Goal: Task Accomplishment & Management: Use online tool/utility

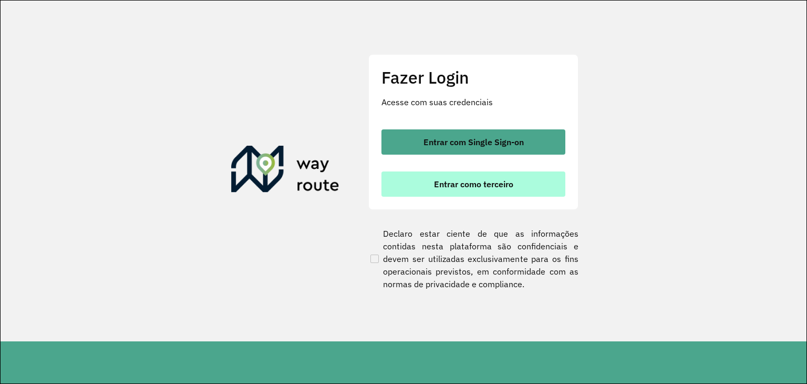
click at [487, 181] on span "Entrar como terceiro" at bounding box center [473, 184] width 79 height 8
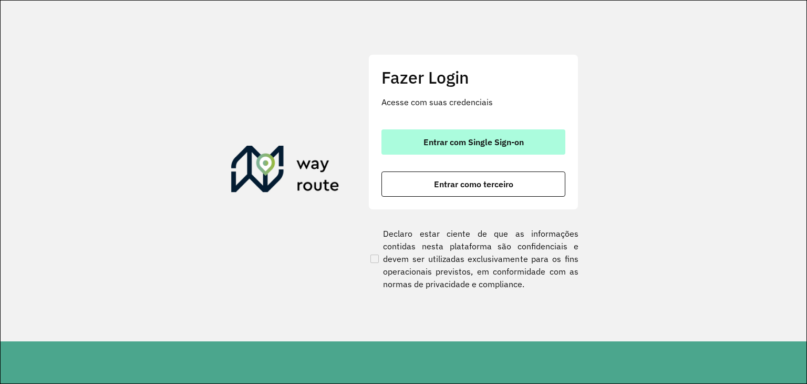
click at [442, 150] on button "Entrar com Single Sign-on" at bounding box center [474, 141] width 184 height 25
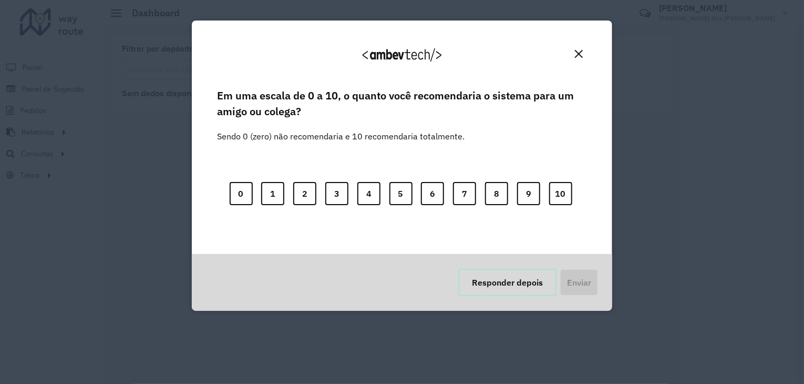
click at [544, 285] on button "Responder depois" at bounding box center [507, 282] width 98 height 27
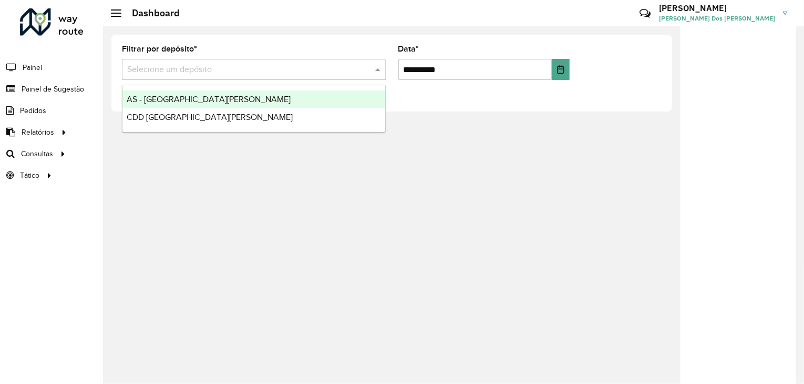
click at [319, 72] on input "text" at bounding box center [243, 70] width 232 height 13
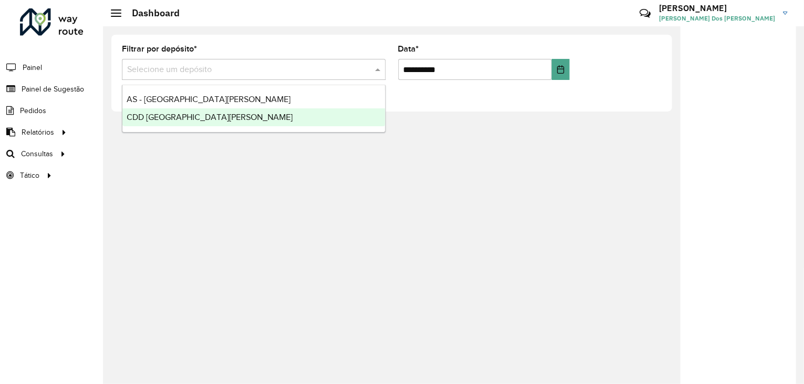
click at [271, 129] on ng-dropdown-panel "AS - Santa [PERSON_NAME] do Sul CDD [GEOGRAPHIC_DATA][PERSON_NAME]" at bounding box center [254, 109] width 264 height 48
click at [274, 117] on div "CDD [GEOGRAPHIC_DATA][PERSON_NAME]" at bounding box center [253, 117] width 263 height 18
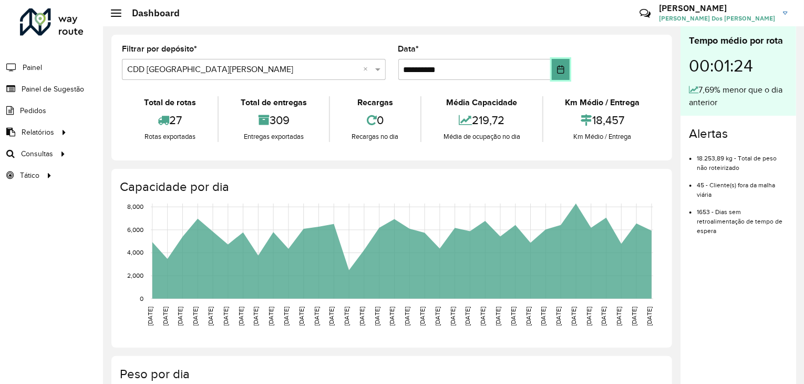
click at [564, 66] on button "Choose Date" at bounding box center [561, 69] width 18 height 21
click at [570, 11] on div "Críticas? Dúvidas? Elogios? Sugestões? Entre em contato conosco!" at bounding box center [569, 17] width 110 height 28
click at [131, 150] on span "Roteirização" at bounding box center [140, 153] width 43 height 11
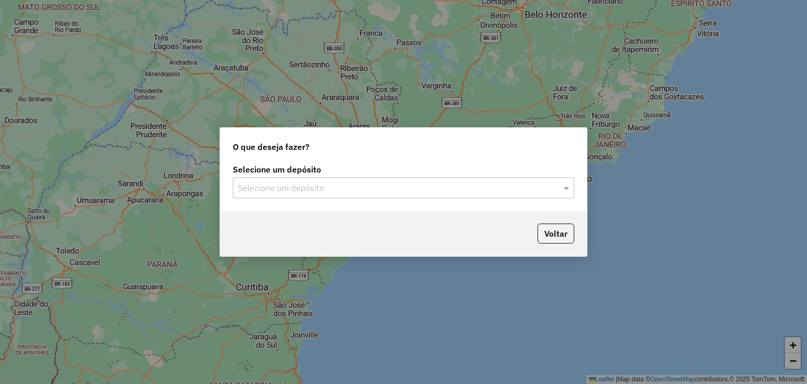
click at [284, 191] on input "text" at bounding box center [393, 188] width 310 height 13
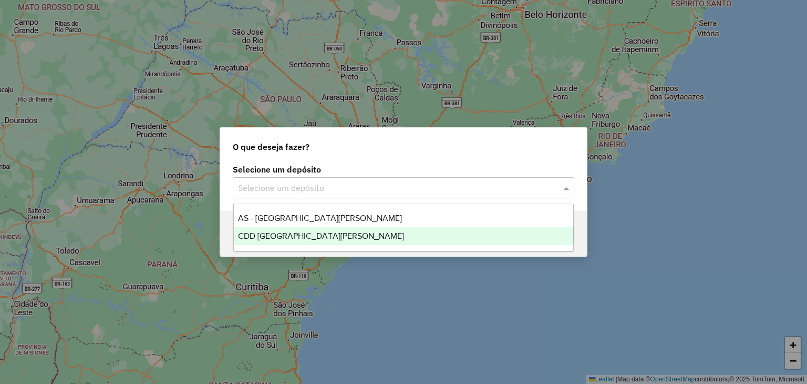
click at [292, 236] on span "CDD [GEOGRAPHIC_DATA][PERSON_NAME]" at bounding box center [321, 235] width 166 height 9
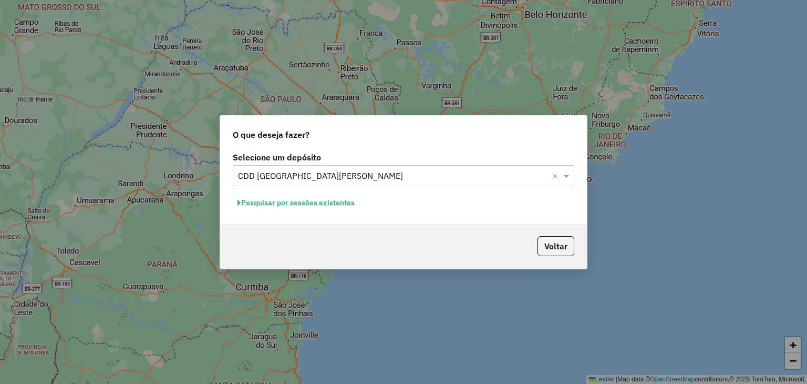
click at [351, 205] on button "Pesquisar por sessões existentes" at bounding box center [296, 203] width 127 height 16
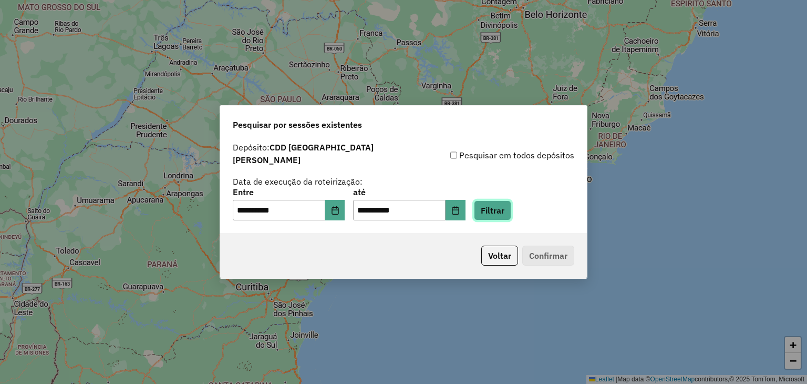
click at [506, 202] on button "Filtrar" at bounding box center [492, 210] width 37 height 20
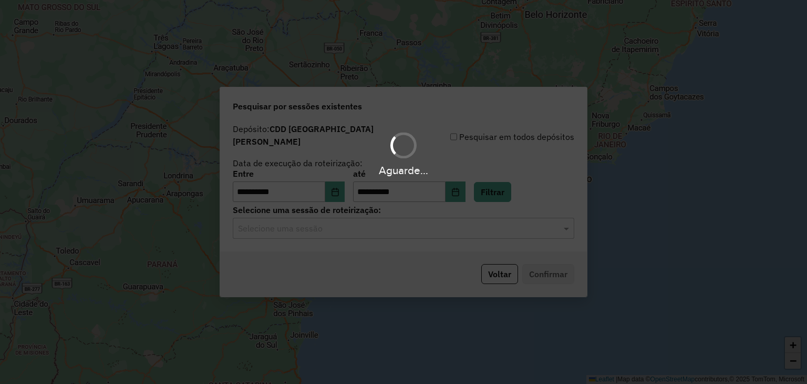
click at [322, 229] on hb-app "**********" at bounding box center [403, 192] width 807 height 384
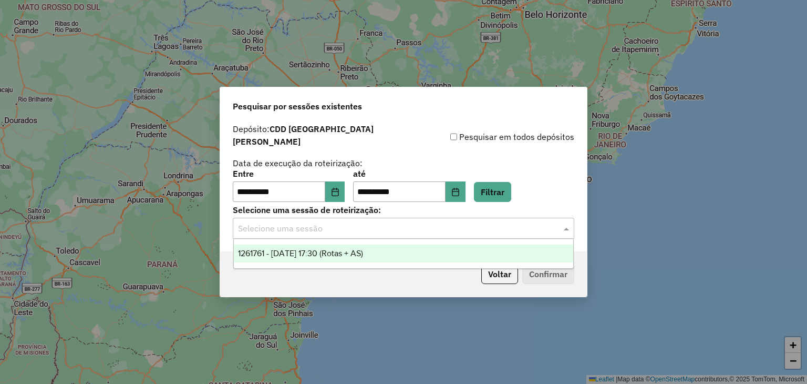
click at [321, 233] on div "Selecione uma sessão" at bounding box center [404, 228] width 342 height 21
click at [326, 259] on div "1261761 - 09/09/2025 17:30 (Rotas + AS)" at bounding box center [404, 253] width 340 height 18
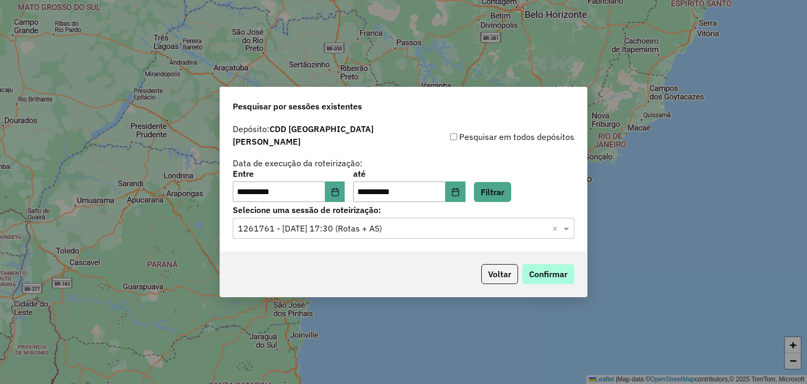
drag, startPoint x: 543, startPoint y: 259, endPoint x: 539, endPoint y: 268, distance: 9.7
click at [544, 259] on div "Voltar Confirmar" at bounding box center [403, 273] width 367 height 45
click at [539, 268] on button "Confirmar" at bounding box center [549, 274] width 52 height 20
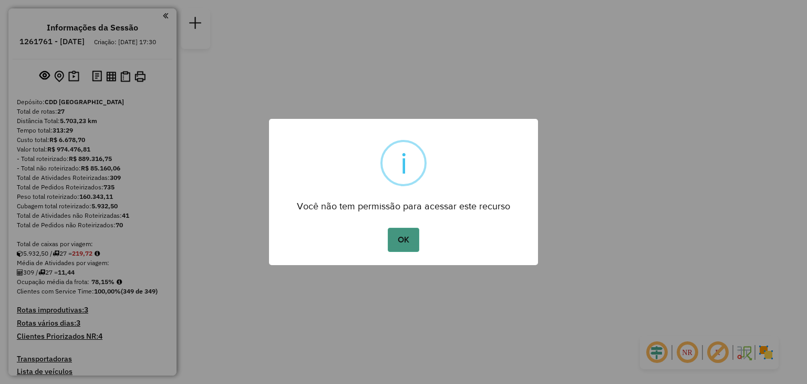
click at [411, 251] on button "OK" at bounding box center [403, 240] width 31 height 24
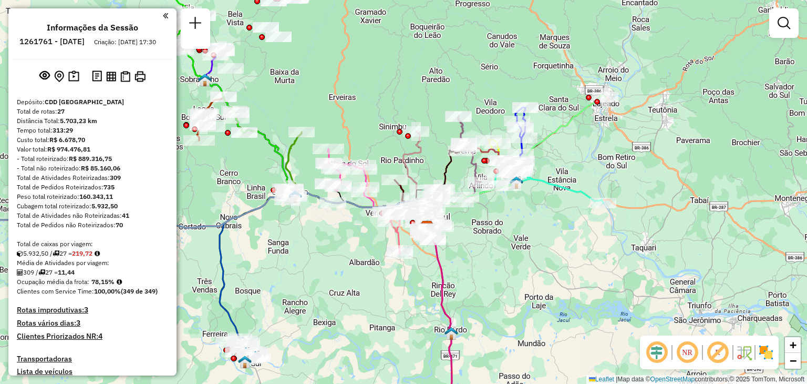
drag, startPoint x: 319, startPoint y: 226, endPoint x: 366, endPoint y: 240, distance: 49.2
click at [360, 272] on div "Janela de atendimento Grade de atendimento Capacidade Transportadoras Veículos …" at bounding box center [403, 192] width 807 height 384
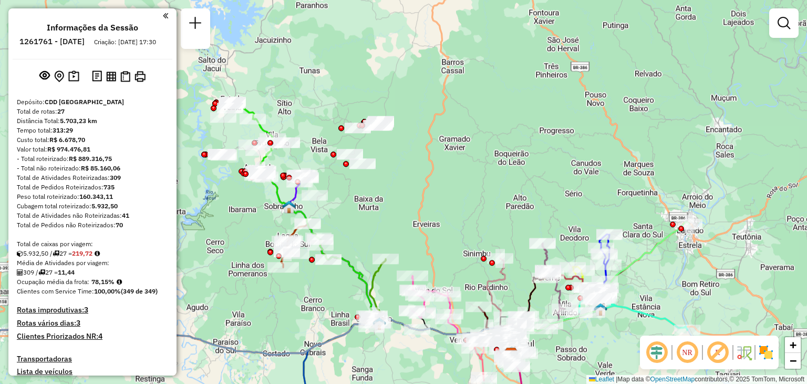
drag, startPoint x: 397, startPoint y: 46, endPoint x: 441, endPoint y: 138, distance: 101.3
click at [466, 169] on div "Janela de atendimento Grade de atendimento Capacidade Transportadoras Veículos …" at bounding box center [403, 192] width 807 height 384
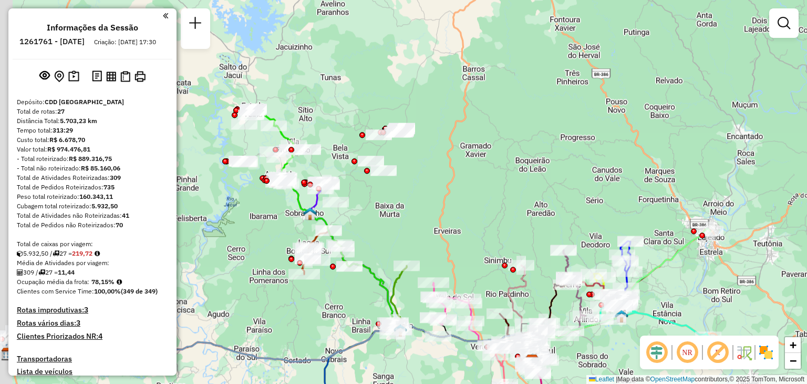
drag, startPoint x: 422, startPoint y: 93, endPoint x: 443, endPoint y: 99, distance: 22.0
click at [443, 99] on div "Janela de atendimento Grade de atendimento Capacidade Transportadoras Veículos …" at bounding box center [403, 192] width 807 height 384
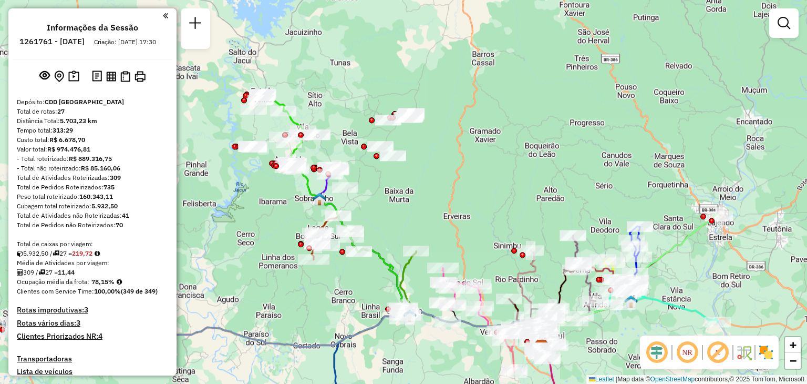
drag, startPoint x: 321, startPoint y: 112, endPoint x: 332, endPoint y: 94, distance: 21.5
click at [332, 94] on div "Janela de atendimento Grade de atendimento Capacidade Transportadoras Veículos …" at bounding box center [403, 192] width 807 height 384
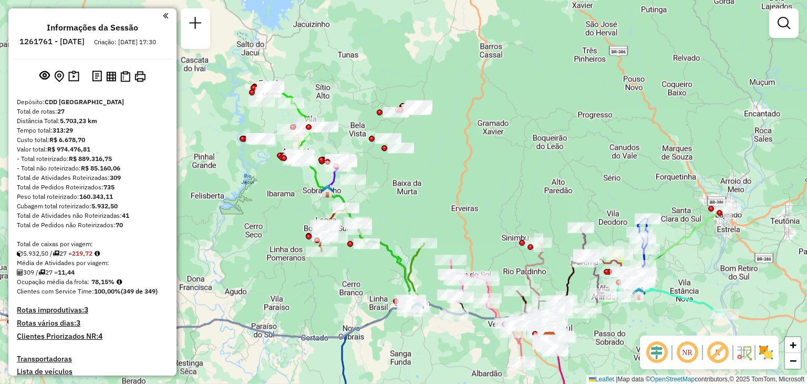
drag, startPoint x: 271, startPoint y: 218, endPoint x: 278, endPoint y: 210, distance: 9.7
click at [278, 211] on div "Janela de atendimento Grade de atendimento Capacidade Transportadoras Veículos …" at bounding box center [403, 192] width 807 height 384
select select "**********"
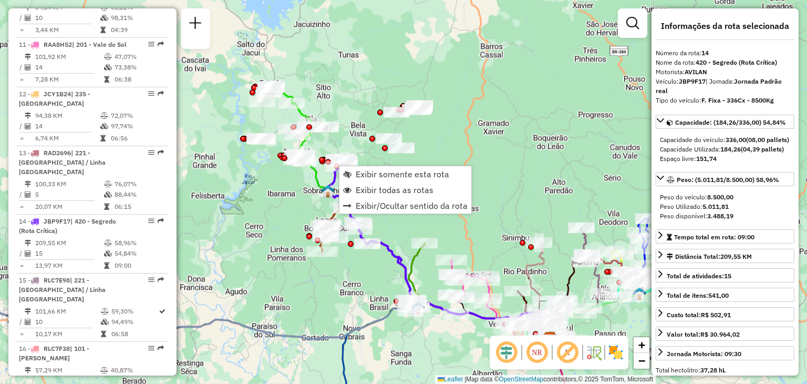
scroll to position [1175, 0]
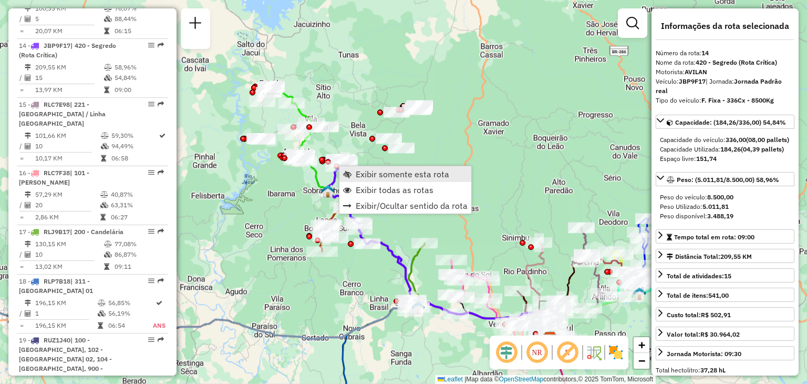
click at [354, 174] on link "Exibir somente esta rota" at bounding box center [406, 174] width 132 height 16
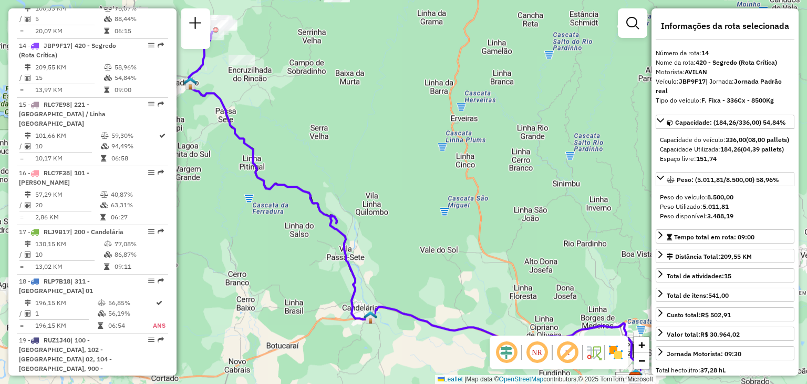
drag, startPoint x: 363, startPoint y: 118, endPoint x: 436, endPoint y: 200, distance: 109.8
click at [437, 201] on div "Janela de atendimento Grade de atendimento Capacidade Transportadoras Veículos …" at bounding box center [403, 192] width 807 height 384
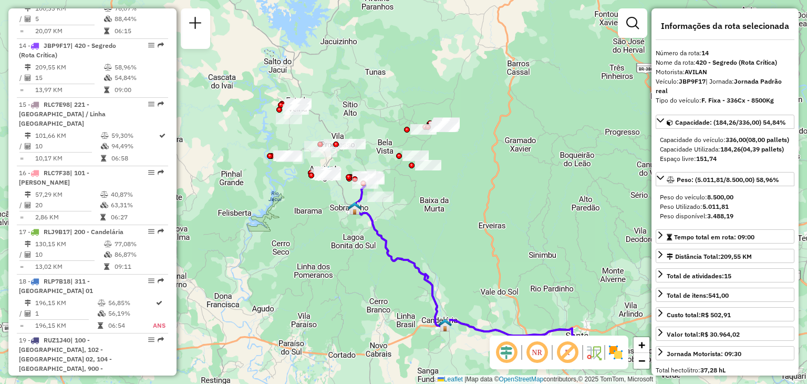
drag, startPoint x: 418, startPoint y: 129, endPoint x: 435, endPoint y: 186, distance: 59.4
click at [435, 186] on div "Janela de atendimento Grade de atendimento Capacidade Transportadoras Veículos …" at bounding box center [403, 192] width 807 height 384
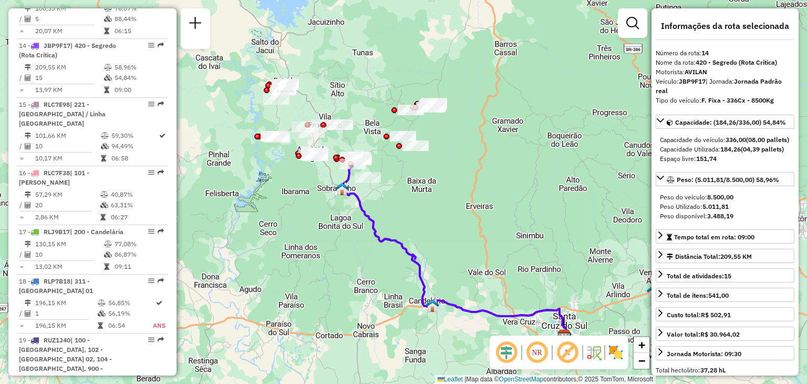
drag, startPoint x: 407, startPoint y: 239, endPoint x: 394, endPoint y: 220, distance: 23.2
click at [394, 220] on div "Janela de atendimento Grade de atendimento Capacidade Transportadoras Veículos …" at bounding box center [403, 192] width 807 height 384
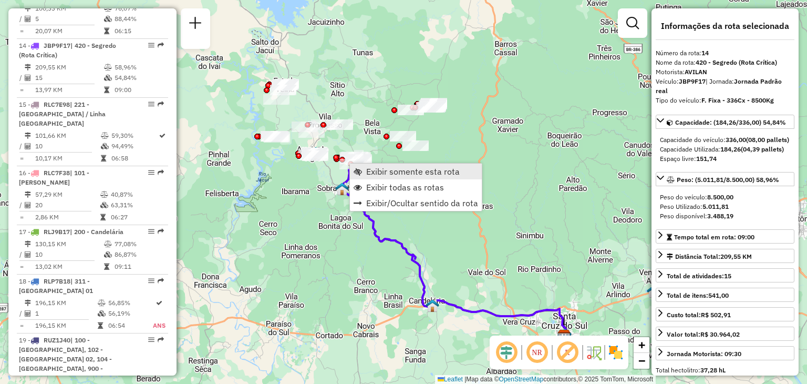
click at [384, 171] on span "Exibir somente esta rota" at bounding box center [413, 171] width 94 height 8
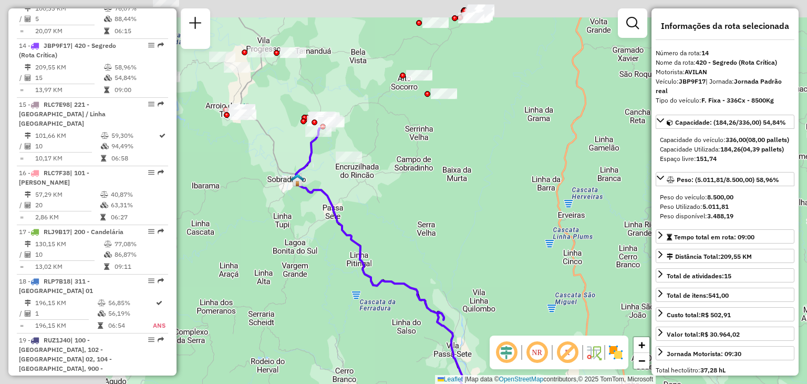
drag, startPoint x: 290, startPoint y: 136, endPoint x: 421, endPoint y: 249, distance: 172.5
click at [424, 253] on div "Janela de atendimento Grade de atendimento Capacidade Transportadoras Veículos …" at bounding box center [403, 192] width 807 height 384
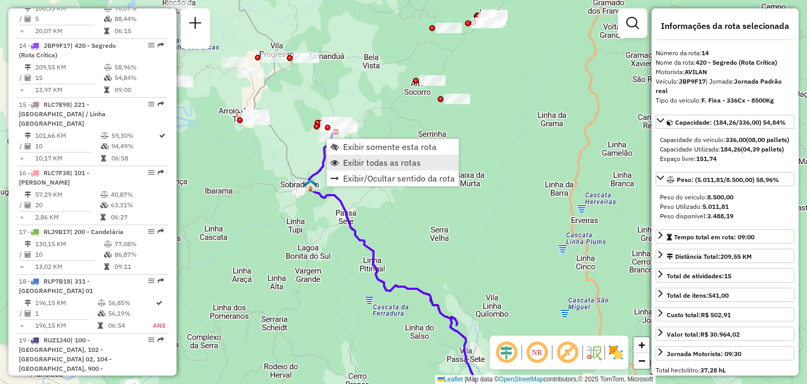
click at [361, 168] on link "Exibir todas as rotas" at bounding box center [393, 163] width 132 height 16
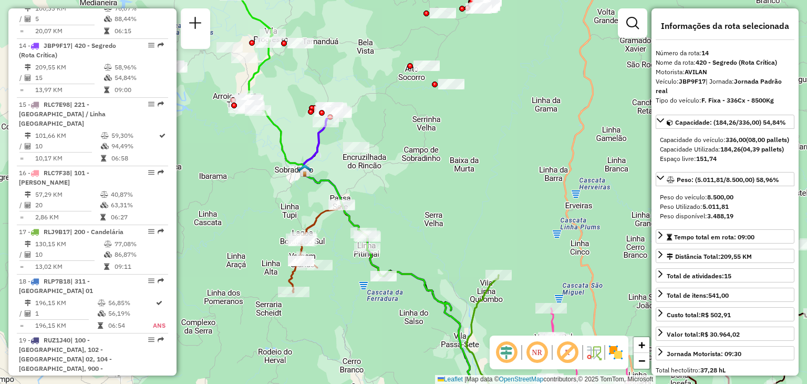
drag, startPoint x: 397, startPoint y: 226, endPoint x: 395, endPoint y: 218, distance: 8.8
click at [395, 218] on div "Janela de atendimento Grade de atendimento Capacidade Transportadoras Veículos …" at bounding box center [403, 192] width 807 height 384
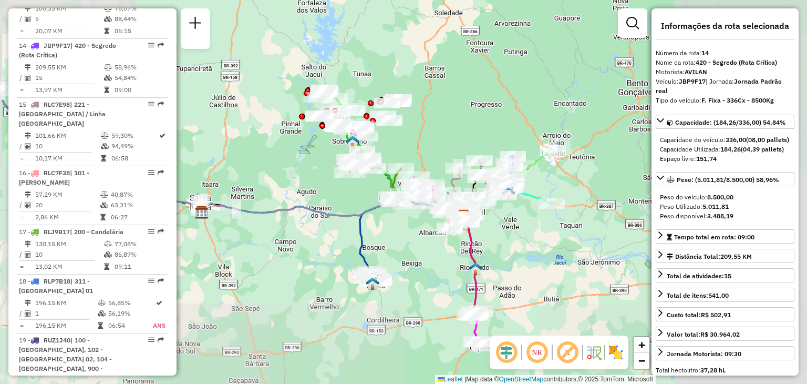
drag, startPoint x: 422, startPoint y: 219, endPoint x: 402, endPoint y: 156, distance: 66.3
click at [402, 155] on div "Janela de atendimento Grade de atendimento Capacidade Transportadoras Veículos …" at bounding box center [403, 192] width 807 height 384
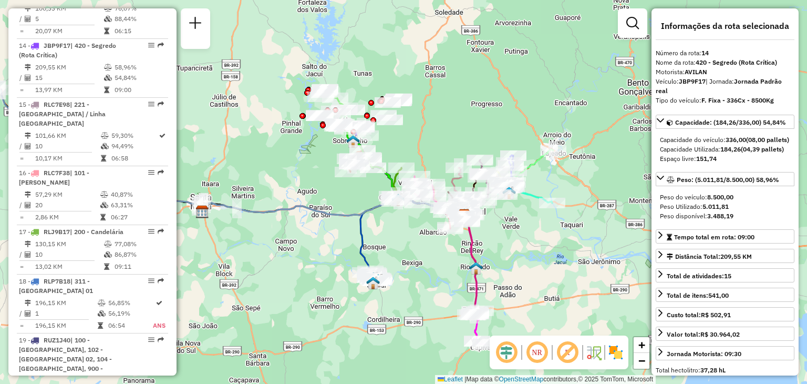
click at [349, 222] on div "Janela de atendimento Grade de atendimento Capacidade Transportadoras Veículos …" at bounding box center [403, 192] width 807 height 384
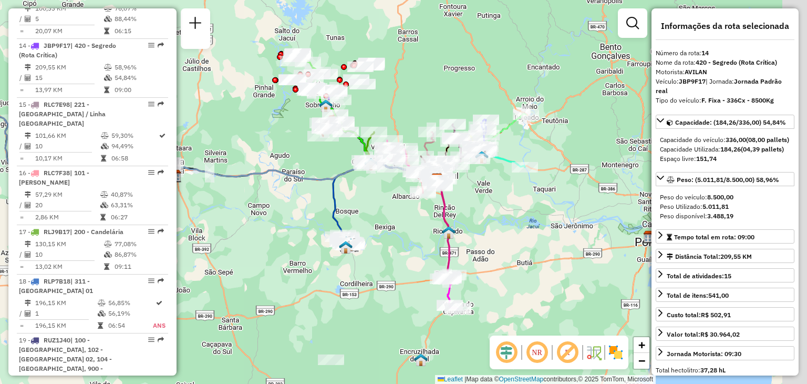
drag, startPoint x: 318, startPoint y: 204, endPoint x: 283, endPoint y: 160, distance: 56.2
click at [282, 158] on div "Janela de atendimento Grade de atendimento Capacidade Transportadoras Veículos …" at bounding box center [403, 192] width 807 height 384
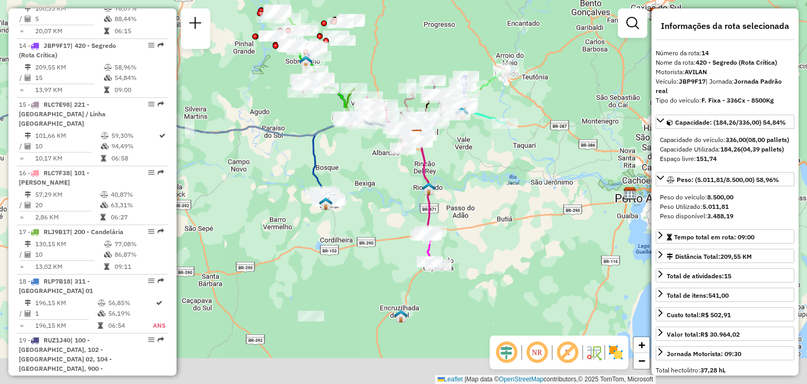
drag, startPoint x: 362, startPoint y: 192, endPoint x: 359, endPoint y: 203, distance: 11.5
click at [359, 177] on div "Janela de atendimento Grade de atendimento Capacidade Transportadoras Veículos …" at bounding box center [403, 192] width 807 height 384
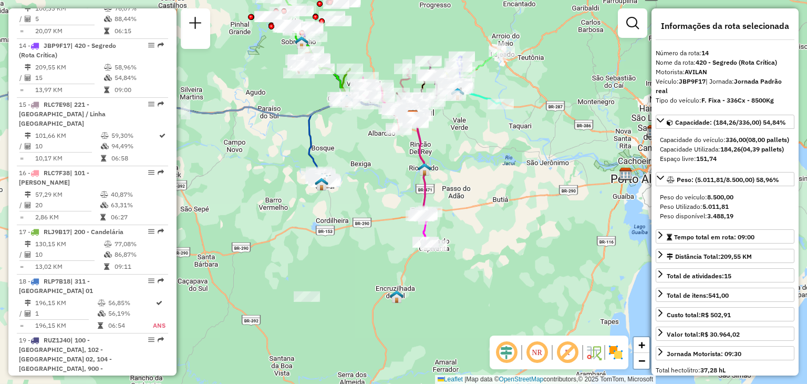
drag, startPoint x: 308, startPoint y: 334, endPoint x: 301, endPoint y: 305, distance: 30.2
click at [302, 306] on div "Janela de atendimento Grade de atendimento Capacidade Transportadoras Veículos …" at bounding box center [403, 192] width 807 height 384
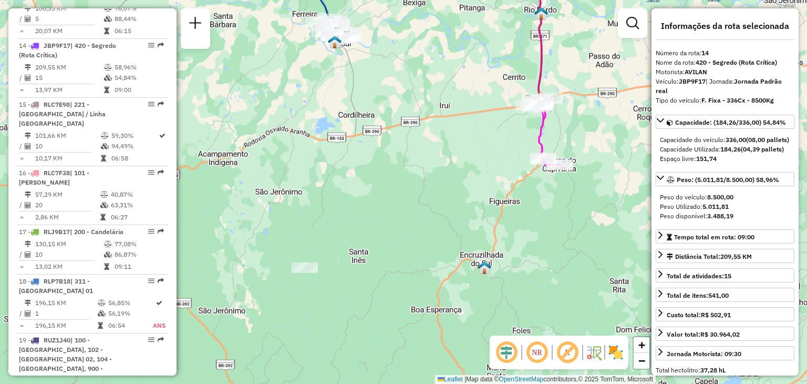
drag, startPoint x: 361, startPoint y: 248, endPoint x: 359, endPoint y: 232, distance: 15.8
click at [359, 232] on div "Janela de atendimento Grade de atendimento Capacidade Transportadoras Veículos …" at bounding box center [403, 192] width 807 height 384
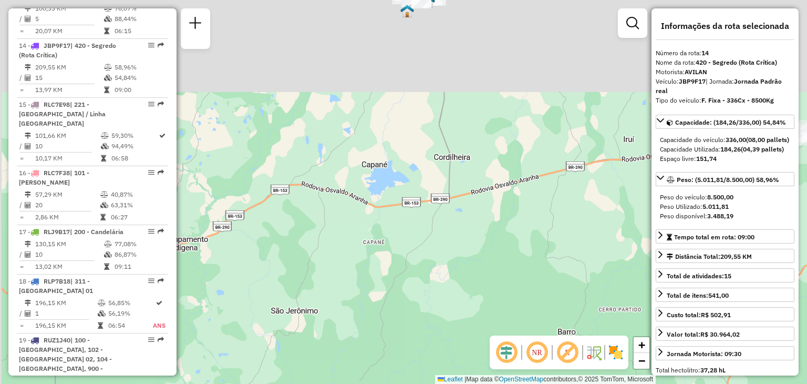
drag, startPoint x: 376, startPoint y: 129, endPoint x: 442, endPoint y: 253, distance: 141.1
click at [442, 253] on div "Janela de atendimento Grade de atendimento Capacidade Transportadoras Veículos …" at bounding box center [403, 192] width 807 height 384
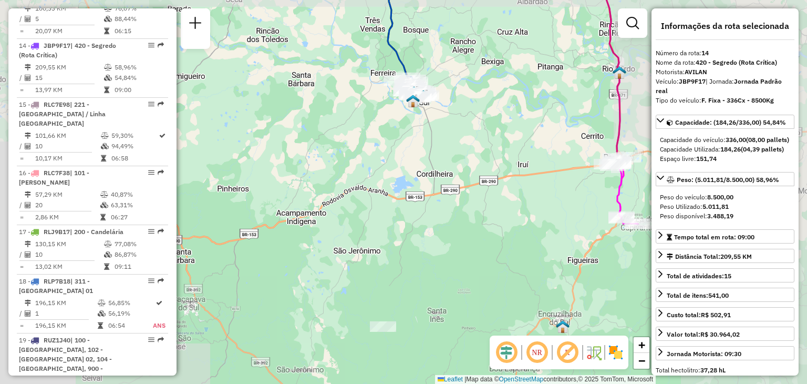
drag, startPoint x: 428, startPoint y: 215, endPoint x: 408, endPoint y: 185, distance: 36.0
click at [413, 169] on div "Janela de atendimento Grade de atendimento Capacidade Transportadoras Veículos …" at bounding box center [403, 192] width 807 height 384
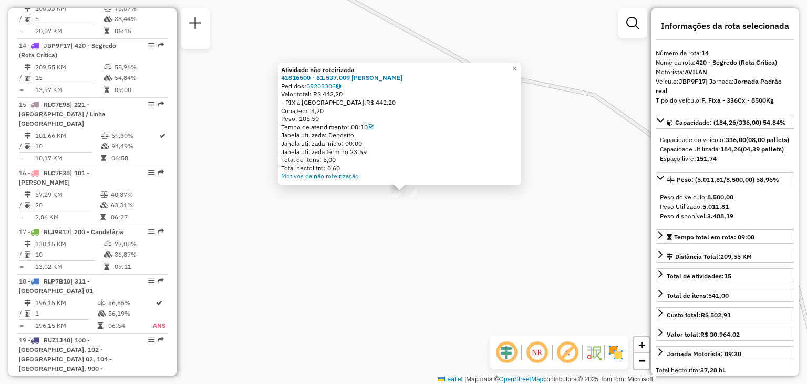
click at [369, 242] on div "Atividade não roteirizada 41816500 - 61.537.009 [PERSON_NAME]: 09203308 Valor t…" at bounding box center [403, 192] width 807 height 384
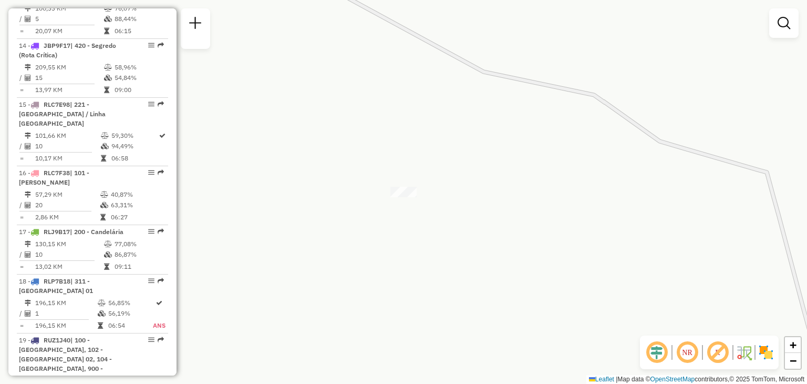
click at [490, 112] on div "Janela de atendimento Grade de atendimento Capacidade Transportadoras Veículos …" at bounding box center [403, 192] width 807 height 384
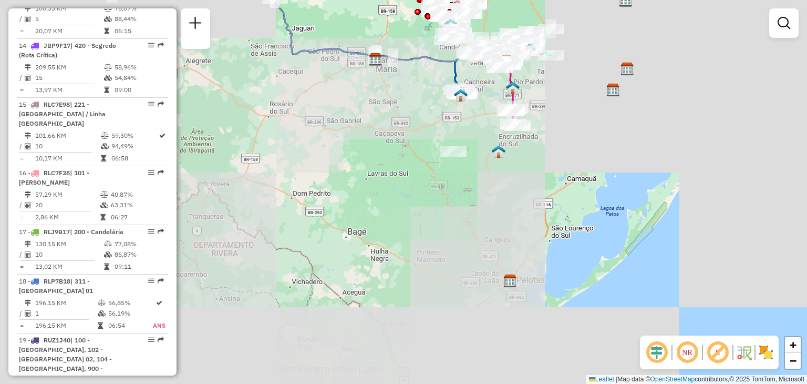
drag, startPoint x: 548, startPoint y: 177, endPoint x: 503, endPoint y: 196, distance: 49.0
click at [503, 196] on div "Janela de atendimento Grade de atendimento Capacidade Transportadoras Veículos …" at bounding box center [403, 192] width 807 height 384
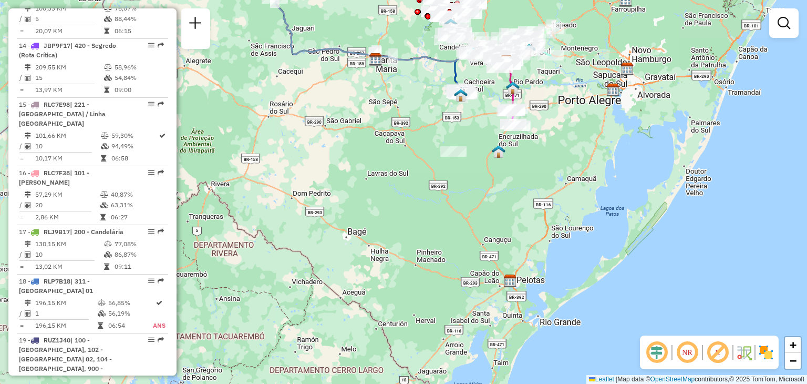
click at [479, 182] on div "Janela de atendimento Grade de atendimento Capacidade Transportadoras Veículos …" at bounding box center [403, 192] width 807 height 384
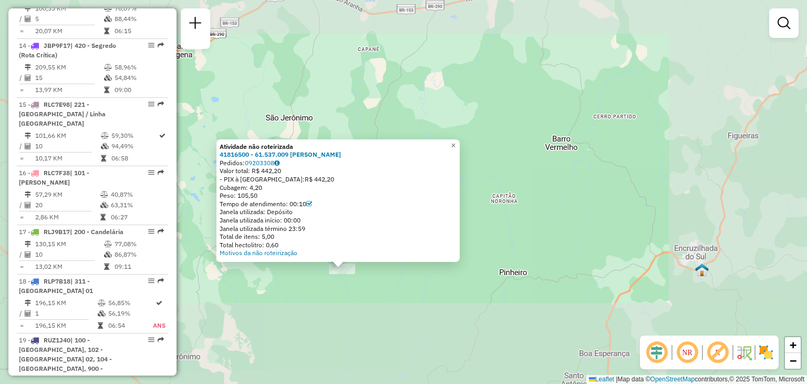
drag, startPoint x: 423, startPoint y: 290, endPoint x: 491, endPoint y: 226, distance: 93.7
click at [491, 226] on div "Atividade não roteirizada 41816500 - 61.537.009 [PERSON_NAME]: 09203308 Valor t…" at bounding box center [403, 192] width 807 height 384
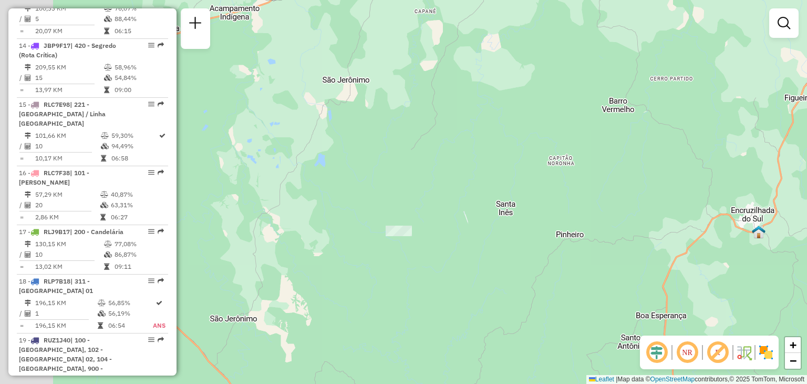
drag, startPoint x: 551, startPoint y: 196, endPoint x: 474, endPoint y: 201, distance: 77.9
click at [601, 154] on div "Janela de atendimento Grade de atendimento Capacidade Transportadoras Veículos …" at bounding box center [403, 192] width 807 height 384
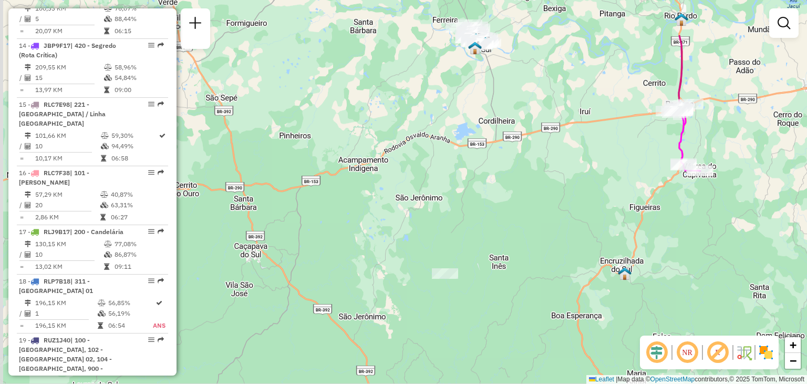
drag, startPoint x: 505, startPoint y: 181, endPoint x: 521, endPoint y: 234, distance: 55.0
click at [521, 237] on div "Janela de atendimento Grade de atendimento Capacidade Transportadoras Veículos …" at bounding box center [403, 192] width 807 height 384
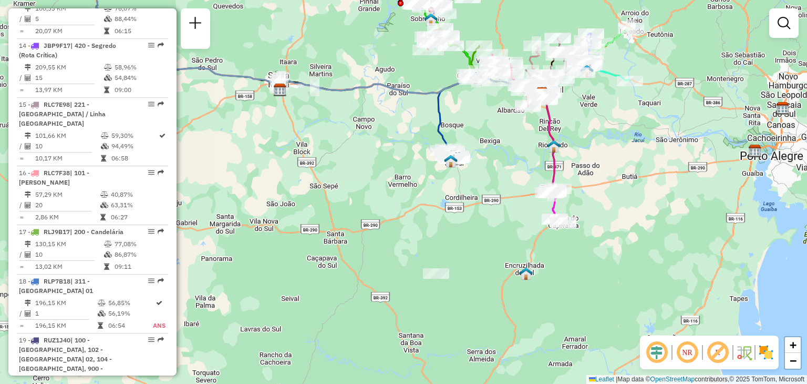
drag, startPoint x: 507, startPoint y: 212, endPoint x: 479, endPoint y: 258, distance: 53.1
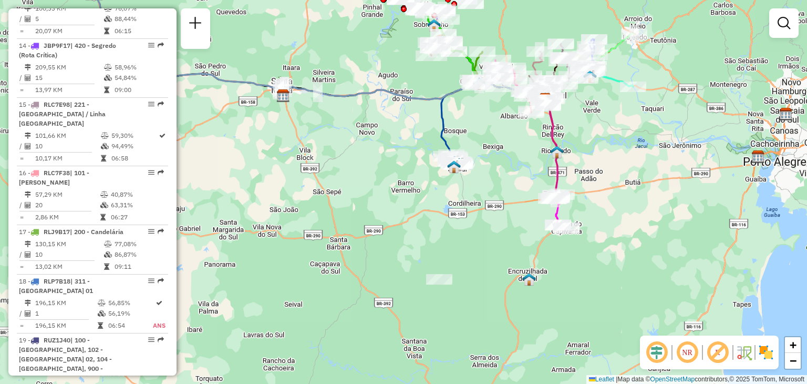
click at [479, 258] on div "Janela de atendimento Grade de atendimento Capacidade Transportadoras Veículos …" at bounding box center [403, 192] width 807 height 384
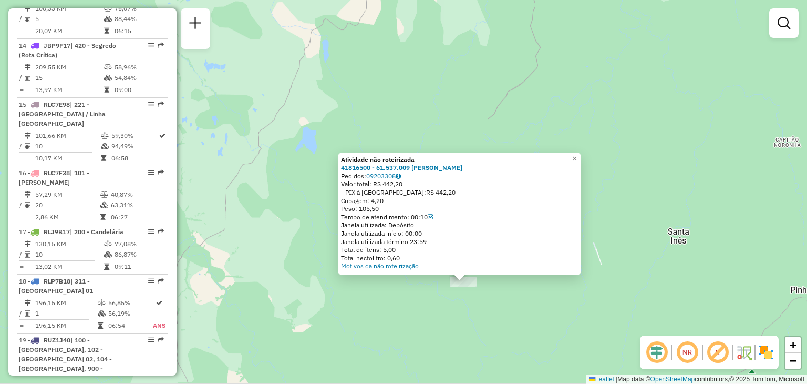
drag, startPoint x: 513, startPoint y: 320, endPoint x: 463, endPoint y: 285, distance: 61.2
click at [463, 285] on div "Atividade não roteirizada 41816500 - 61.537.009 [PERSON_NAME]: 09203308 Valor t…" at bounding box center [403, 192] width 807 height 384
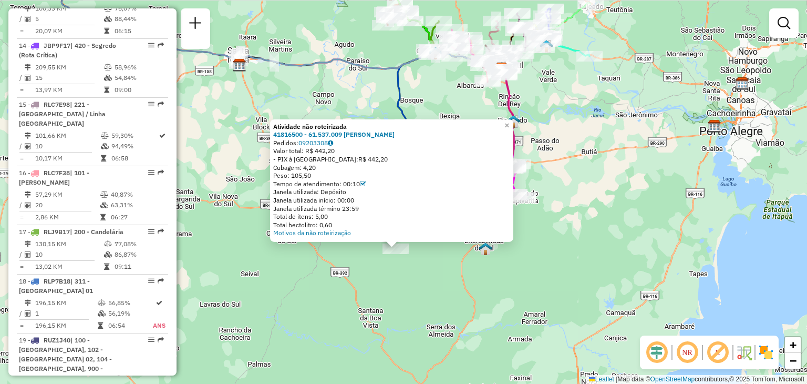
drag, startPoint x: 508, startPoint y: 318, endPoint x: 453, endPoint y: 284, distance: 64.8
click at [447, 286] on div "Atividade não roteirizada 41816500 - 61.537.009 [PERSON_NAME]: 09203308 Valor t…" at bounding box center [403, 192] width 807 height 384
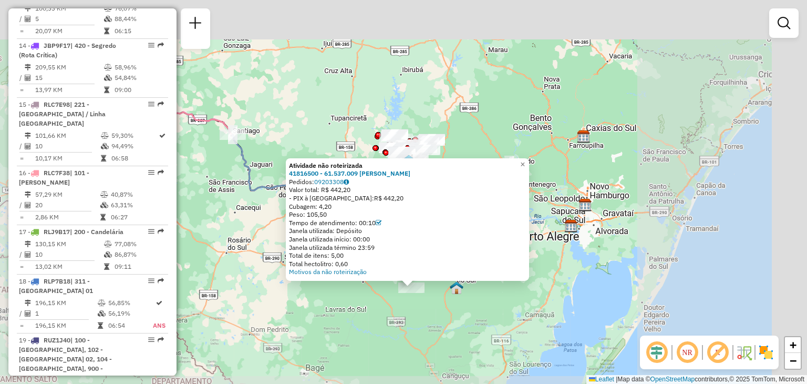
click at [418, 304] on div "Atividade não roteirizada 41816500 - 61.537.009 [PERSON_NAME]: 09203308 Valor t…" at bounding box center [403, 192] width 807 height 384
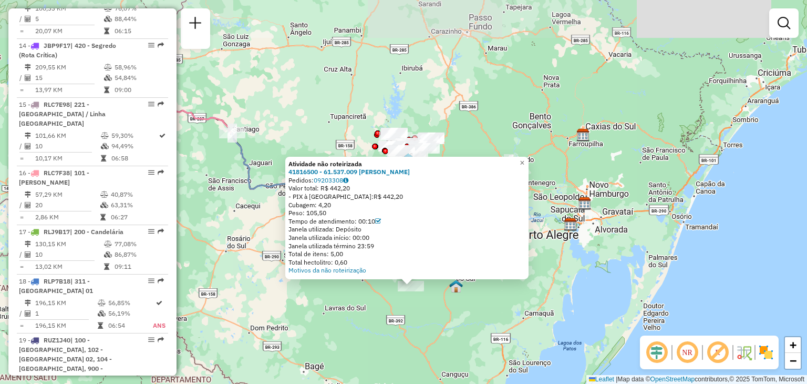
click at [442, 320] on div "Atividade não roteirizada 41816500 - 61.537.009 [PERSON_NAME]: 09203308 Valor t…" at bounding box center [403, 192] width 807 height 384
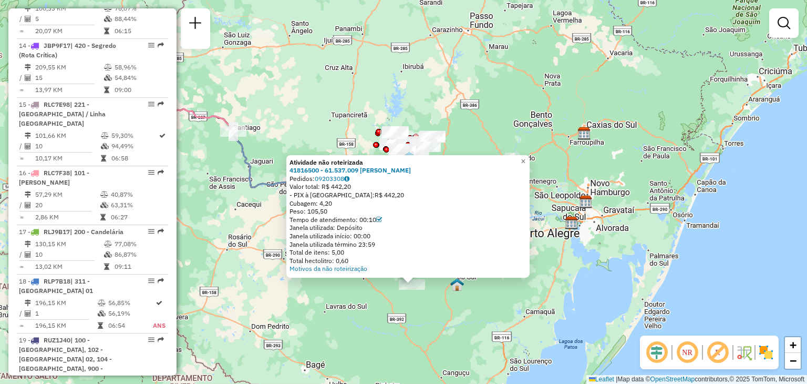
click at [534, 150] on div "Atividade não roteirizada 41816500 - 61.537.009 [PERSON_NAME]: 09203308 Valor t…" at bounding box center [403, 192] width 807 height 384
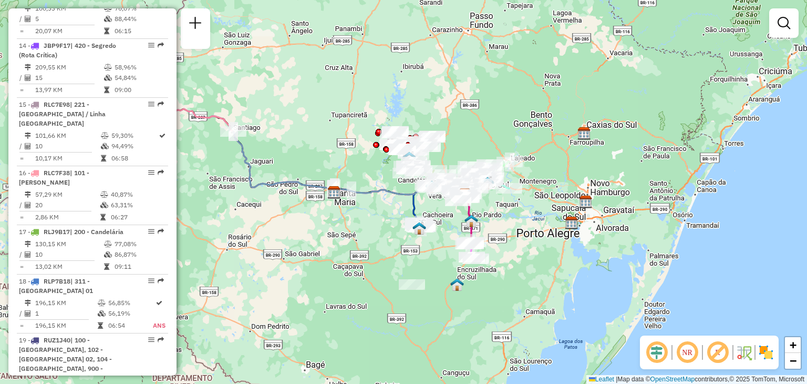
click at [533, 159] on div "Atividade não roteirizada 41816500 - 61.537.009 [PERSON_NAME]: 09203308 Valor t…" at bounding box center [403, 192] width 807 height 384
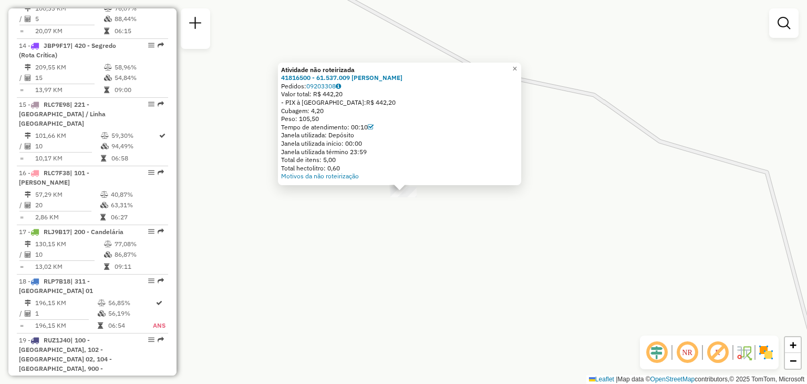
click at [423, 219] on div "Atividade não roteirizada 41816500 - 61.537.009 [PERSON_NAME]: 09203308 Valor t…" at bounding box center [403, 192] width 807 height 384
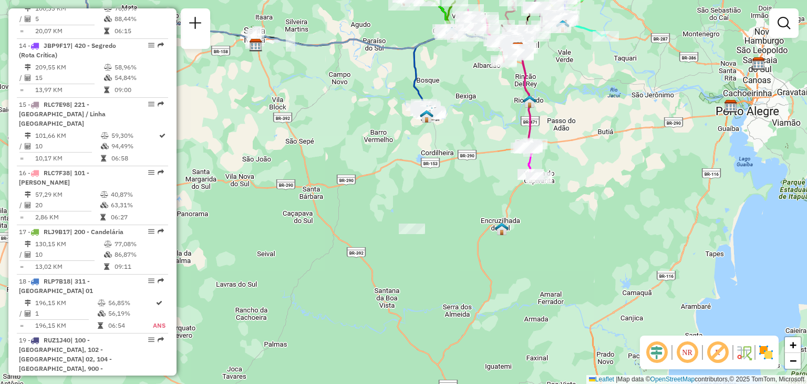
drag, startPoint x: 509, startPoint y: 230, endPoint x: 494, endPoint y: 260, distance: 33.6
click at [485, 229] on div "Janela de atendimento Grade de atendimento Capacidade Transportadoras Veículos …" at bounding box center [403, 192] width 807 height 384
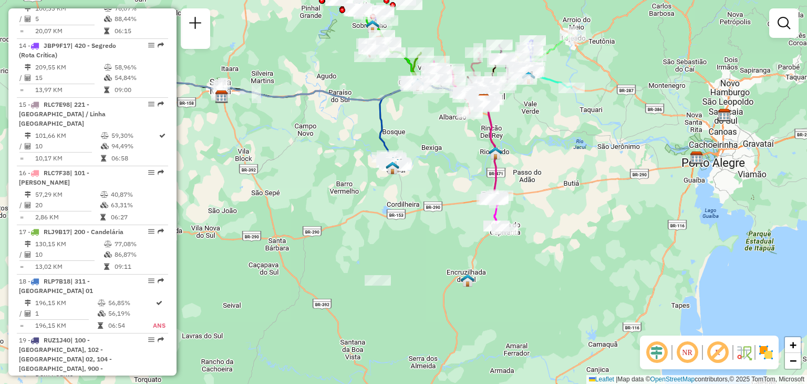
drag, startPoint x: 447, startPoint y: 209, endPoint x: 416, endPoint y: 261, distance: 60.6
click at [415, 251] on div "Janela de atendimento Grade de atendimento Capacidade Transportadoras Veículos …" at bounding box center [403, 192] width 807 height 384
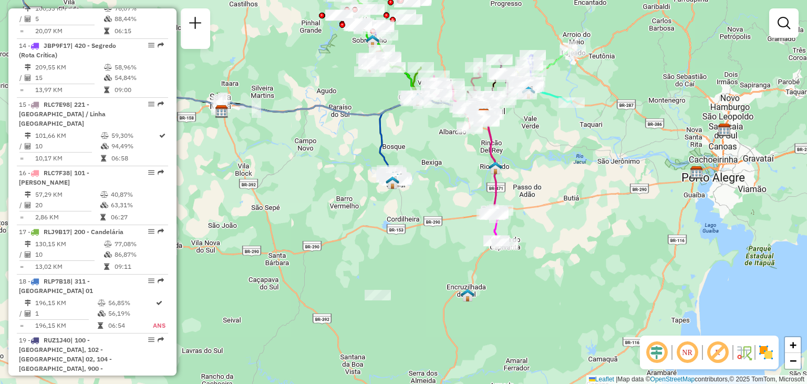
drag, startPoint x: 428, startPoint y: 150, endPoint x: 418, endPoint y: 230, distance: 81.0
click at [421, 234] on div "Janela de atendimento Grade de atendimento Capacidade Transportadoras Veículos …" at bounding box center [403, 192] width 807 height 384
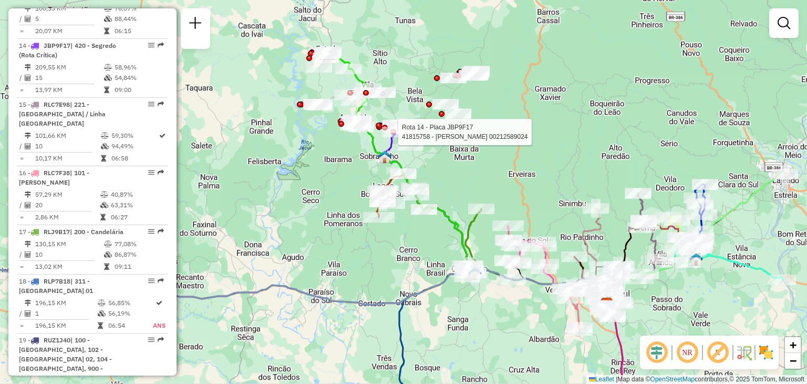
select select "**********"
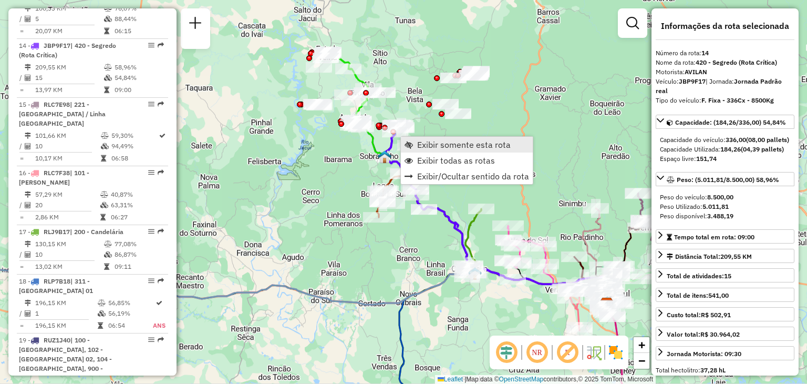
click at [442, 144] on span "Exibir somente esta rota" at bounding box center [464, 144] width 94 height 8
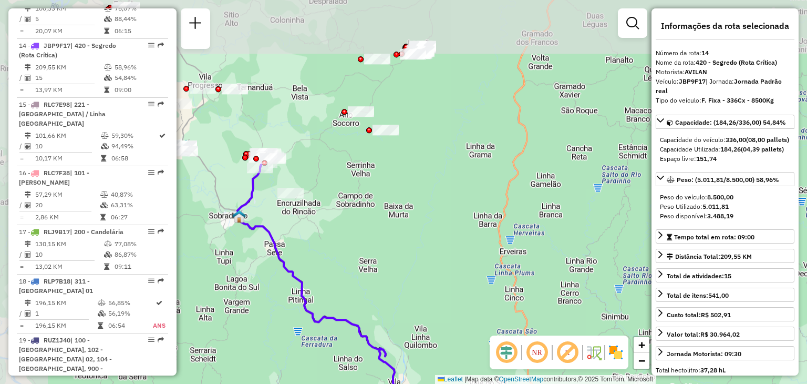
drag, startPoint x: 364, startPoint y: 107, endPoint x: 423, endPoint y: 250, distance: 154.3
click at [423, 250] on div "Janela de atendimento Grade de atendimento Capacidade Transportadoras Veículos …" at bounding box center [403, 192] width 807 height 384
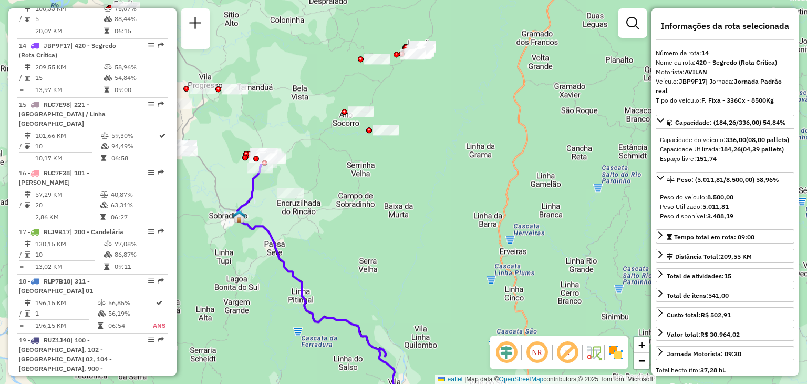
drag, startPoint x: 397, startPoint y: 204, endPoint x: 445, endPoint y: 245, distance: 63.3
click at [445, 245] on div "Janela de atendimento Grade de atendimento Capacidade Transportadoras Veículos …" at bounding box center [403, 192] width 807 height 384
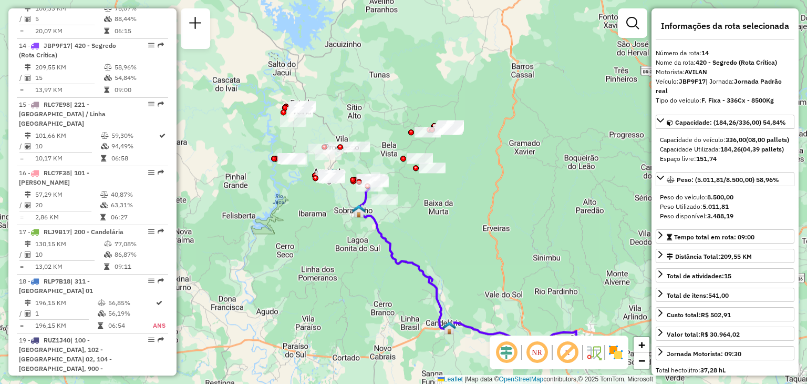
drag, startPoint x: 431, startPoint y: 245, endPoint x: 430, endPoint y: 224, distance: 21.1
click at [430, 224] on div "Janela de atendimento Grade de atendimento Capacidade Transportadoras Veículos …" at bounding box center [403, 192] width 807 height 384
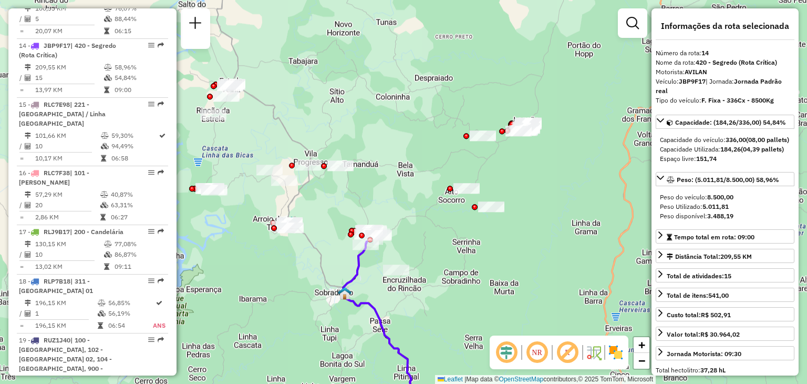
click at [465, 182] on div "Janela de atendimento Grade de atendimento Capacidade Transportadoras Veículos …" at bounding box center [403, 192] width 807 height 384
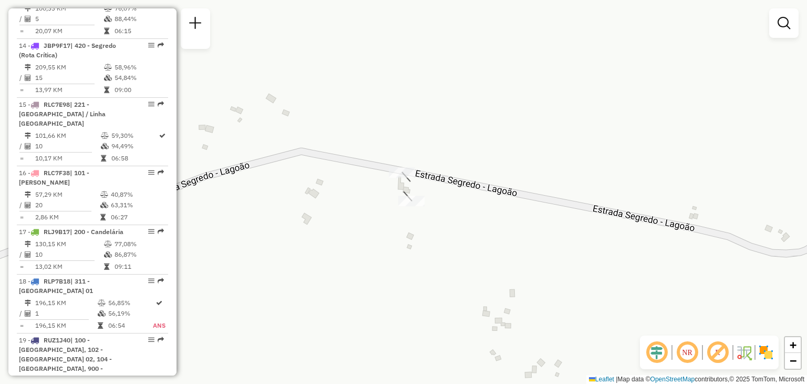
click at [486, 212] on div "Janela de atendimento Grade de atendimento Capacidade Transportadoras Veículos …" at bounding box center [403, 192] width 807 height 384
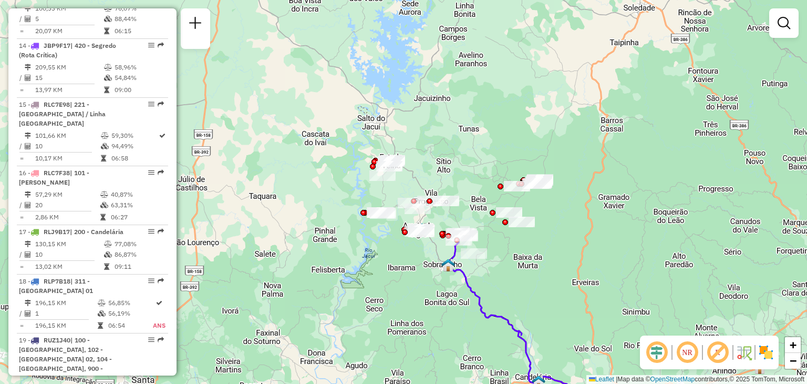
drag, startPoint x: 528, startPoint y: 256, endPoint x: 527, endPoint y: 246, distance: 10.0
click at [527, 246] on div "Janela de atendimento Grade de atendimento Capacidade Transportadoras Veículos …" at bounding box center [403, 192] width 807 height 384
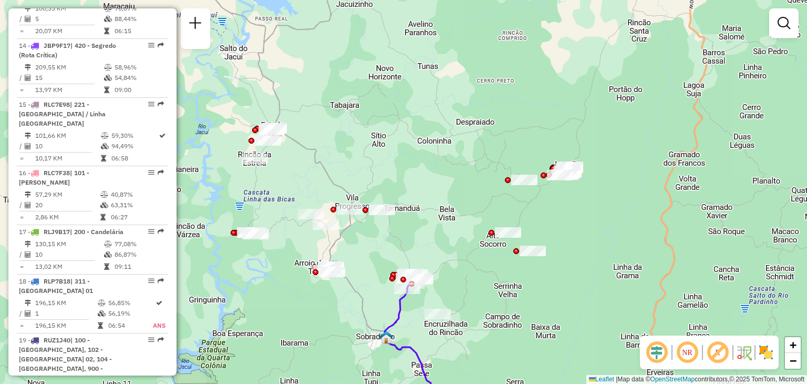
drag, startPoint x: 460, startPoint y: 234, endPoint x: 472, endPoint y: 217, distance: 20.8
click at [472, 217] on div "Janela de atendimento Grade de atendimento Capacidade Transportadoras Veículos …" at bounding box center [403, 192] width 807 height 384
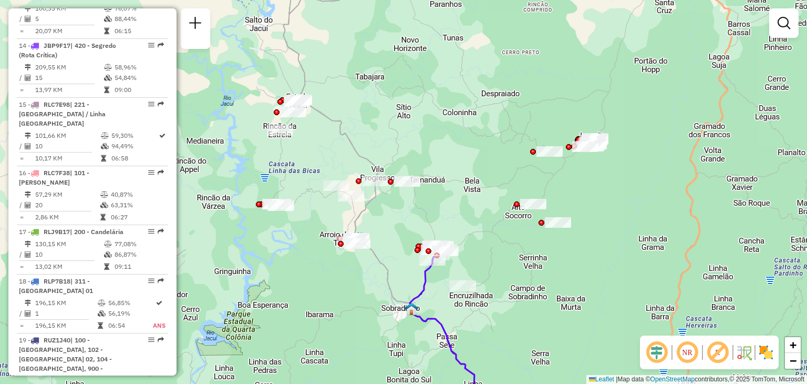
drag, startPoint x: 464, startPoint y: 227, endPoint x: 488, endPoint y: 201, distance: 35.3
click at [488, 201] on div "Janela de atendimento Grade de atendimento Capacidade Transportadoras Veículos …" at bounding box center [403, 192] width 807 height 384
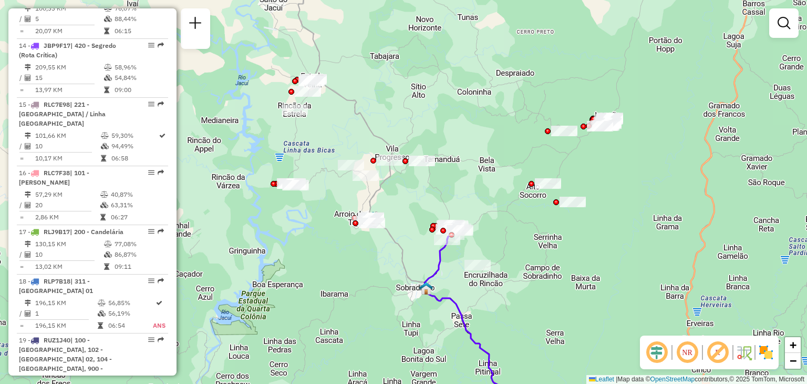
drag, startPoint x: 387, startPoint y: 270, endPoint x: 401, endPoint y: 249, distance: 24.6
click at [401, 249] on div "Janela de atendimento Grade de atendimento Capacidade Transportadoras Veículos …" at bounding box center [403, 192] width 807 height 384
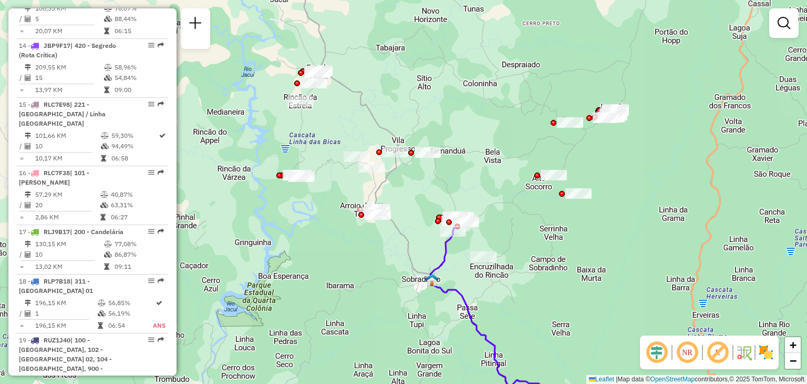
drag, startPoint x: 394, startPoint y: 257, endPoint x: 400, endPoint y: 249, distance: 9.8
click at [400, 249] on div "Janela de atendimento Grade de atendimento Capacidade Transportadoras Veículos …" at bounding box center [403, 192] width 807 height 384
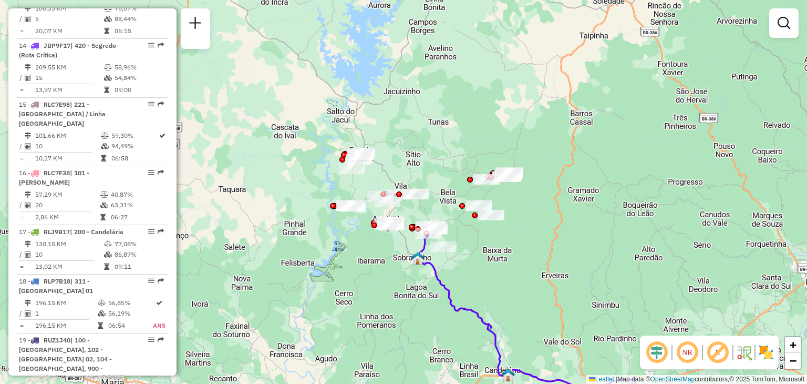
drag, startPoint x: 389, startPoint y: 290, endPoint x: 393, endPoint y: 276, distance: 14.8
click at [393, 276] on div "Janela de atendimento Grade de atendimento Capacidade Transportadoras Veículos …" at bounding box center [403, 192] width 807 height 384
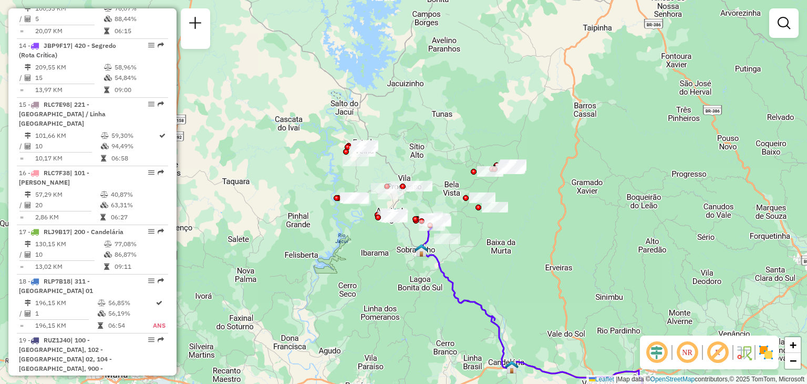
drag, startPoint x: 510, startPoint y: 341, endPoint x: 455, endPoint y: 228, distance: 125.8
click at [455, 228] on div "Janela de atendimento Grade de atendimento Capacidade Transportadoras Veículos …" at bounding box center [403, 192] width 807 height 384
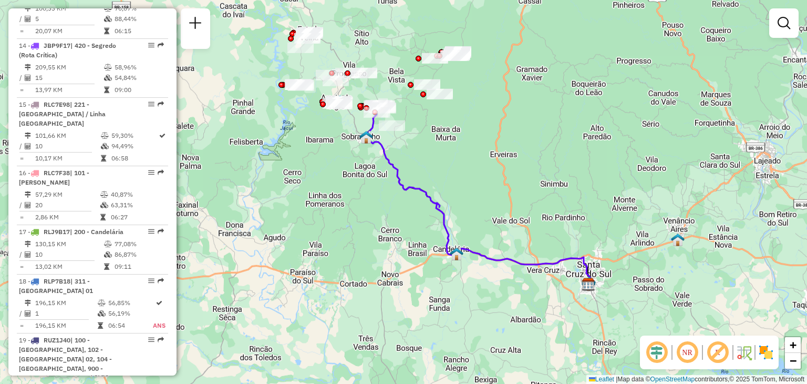
drag, startPoint x: 483, startPoint y: 252, endPoint x: 488, endPoint y: 224, distance: 28.3
click at [487, 225] on icon at bounding box center [479, 196] width 226 height 179
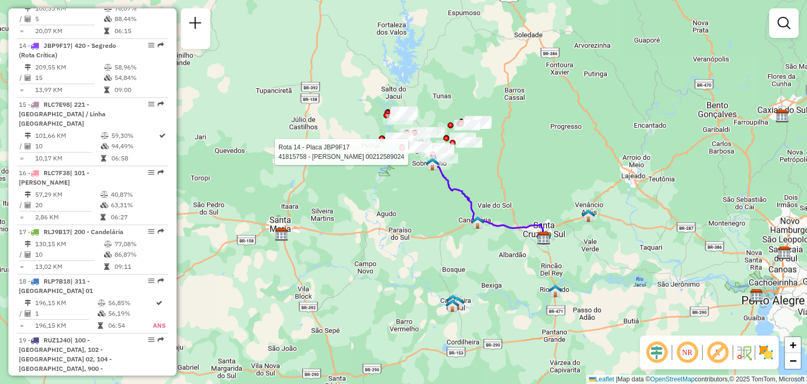
select select "**********"
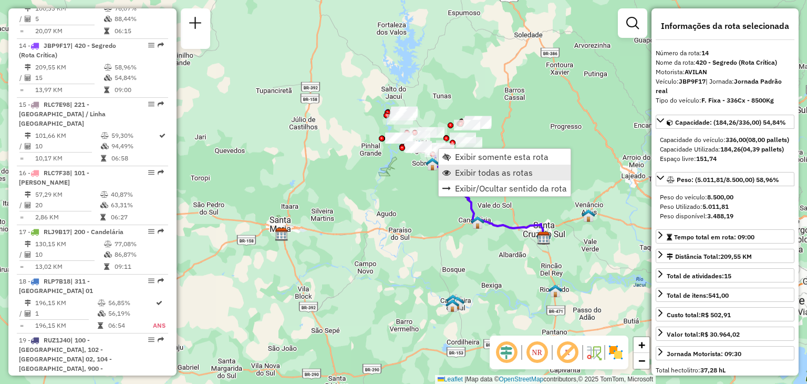
click at [489, 168] on span "Exibir todas as rotas" at bounding box center [494, 172] width 78 height 8
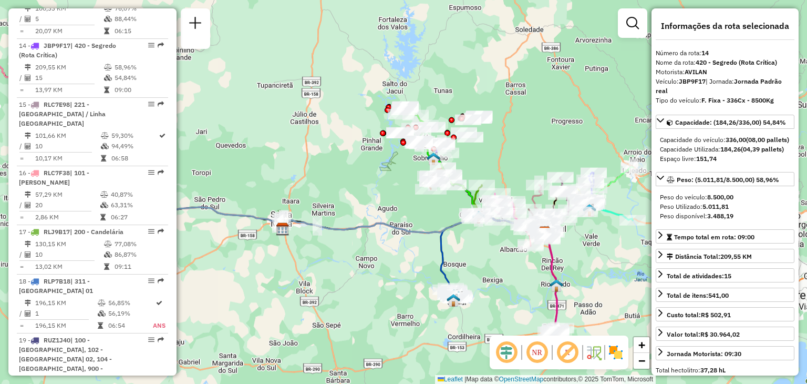
click at [452, 262] on div "Janela de atendimento Grade de atendimento Capacidade Transportadoras Veículos …" at bounding box center [403, 192] width 807 height 384
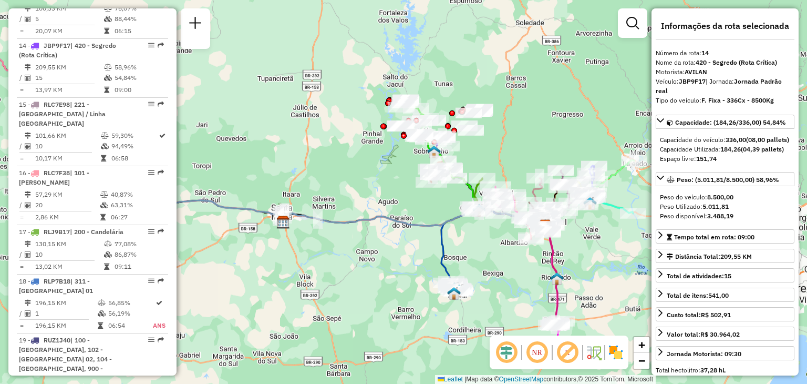
click at [456, 305] on div "Janela de atendimento Grade de atendimento Capacidade Transportadoras Veículos …" at bounding box center [403, 192] width 807 height 384
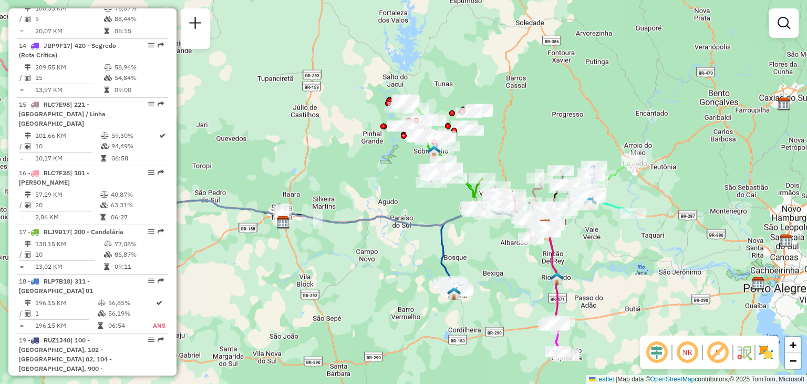
click at [456, 299] on img at bounding box center [454, 293] width 14 height 14
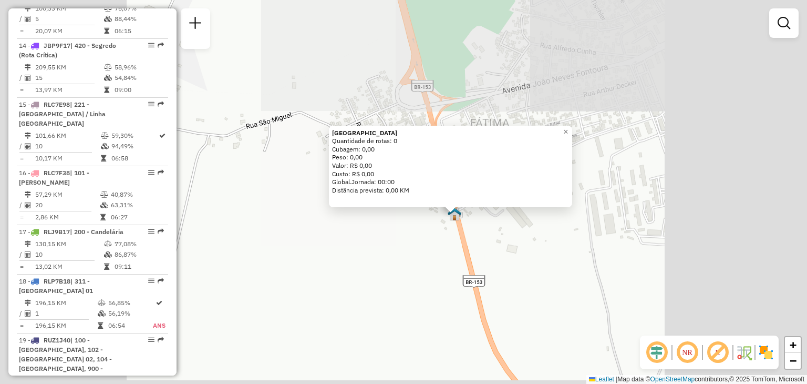
click at [521, 226] on div "[GEOGRAPHIC_DATA] Quantidade de rotas: 0 Cubagem: 0,00 Peso: 0,00 Valor: R$ 0,0…" at bounding box center [403, 192] width 807 height 384
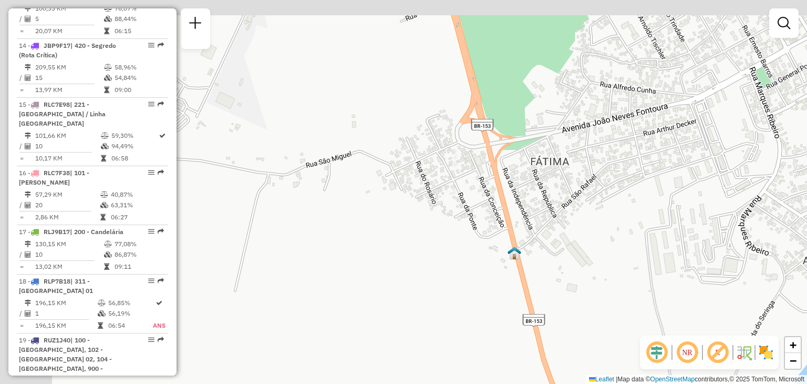
drag, startPoint x: 248, startPoint y: 206, endPoint x: 319, endPoint y: 188, distance: 73.1
click at [311, 235] on div "Janela de atendimento Grade de atendimento Capacidade Transportadoras Veículos …" at bounding box center [403, 192] width 807 height 384
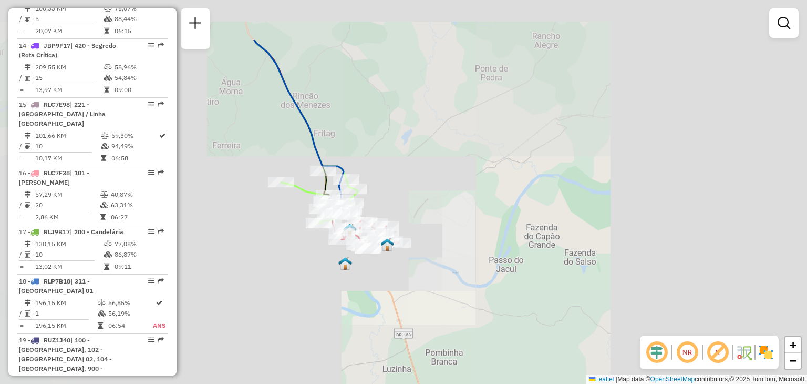
drag, startPoint x: 407, startPoint y: 124, endPoint x: 413, endPoint y: 202, distance: 78.6
click at [413, 202] on div "Janela de atendimento Grade de atendimento Capacidade Transportadoras Veículos …" at bounding box center [403, 192] width 807 height 384
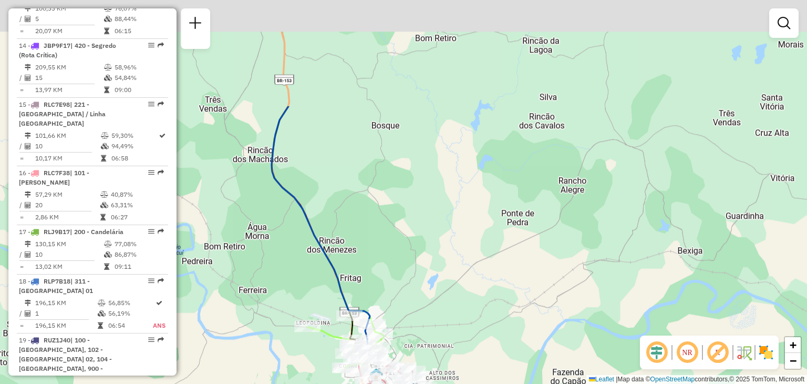
drag, startPoint x: 407, startPoint y: 194, endPoint x: 408, endPoint y: 291, distance: 97.3
click at [411, 299] on div "Rota 9 - Placa IIJ5G35 41814317 - ARMAZEM SUPERENSE Rota 9 - Placa IIJ5G35 4181…" at bounding box center [403, 192] width 807 height 384
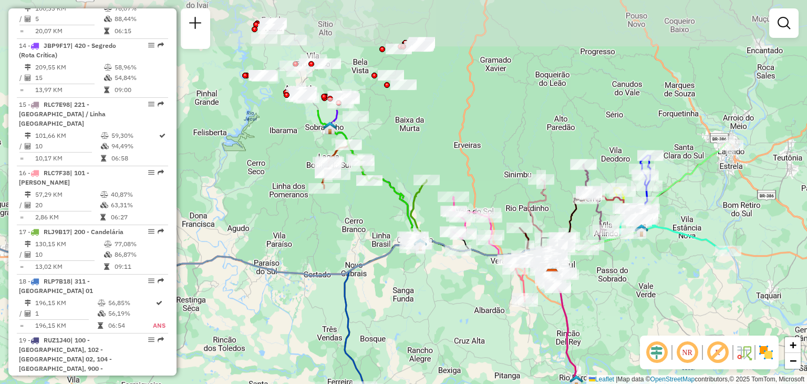
drag, startPoint x: 537, startPoint y: 131, endPoint x: 513, endPoint y: 223, distance: 95.5
click at [496, 254] on div "Janela de atendimento Grade de atendimento Capacidade Transportadoras Veículos …" at bounding box center [403, 192] width 807 height 384
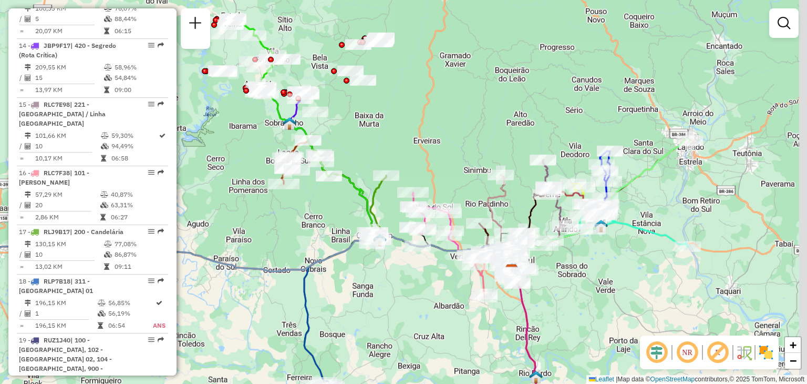
drag, startPoint x: 528, startPoint y: 181, endPoint x: 445, endPoint y: 234, distance: 98.3
click at [445, 234] on div "Rota 11 - Placa RAA8H52 41860944 - BOMBAIM TABACARIA Janela de atendimento Grad…" at bounding box center [403, 192] width 807 height 384
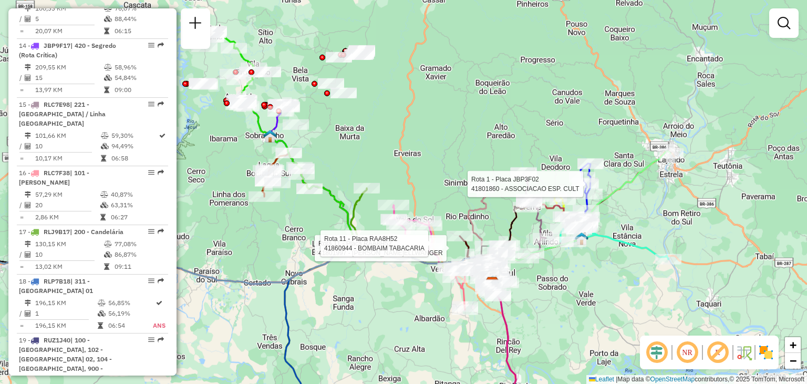
select select "**********"
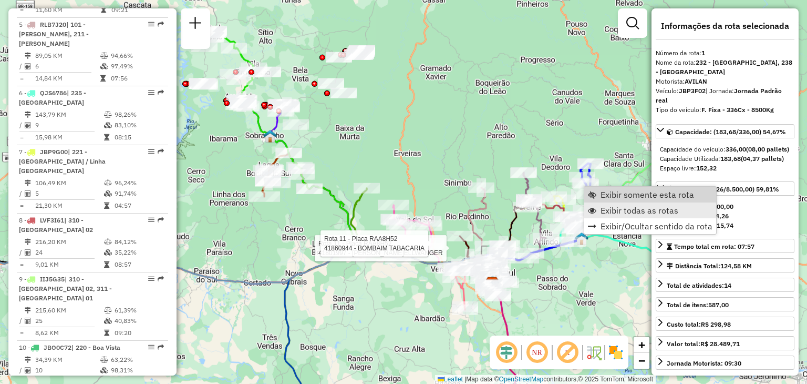
scroll to position [422, 0]
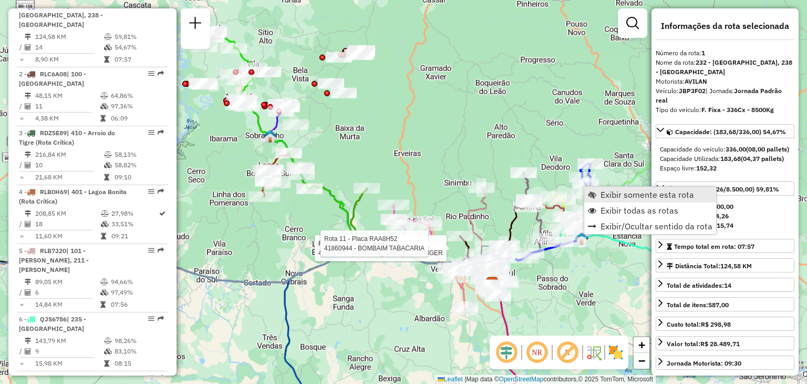
click at [608, 197] on span "Exibir somente esta rota" at bounding box center [648, 194] width 94 height 8
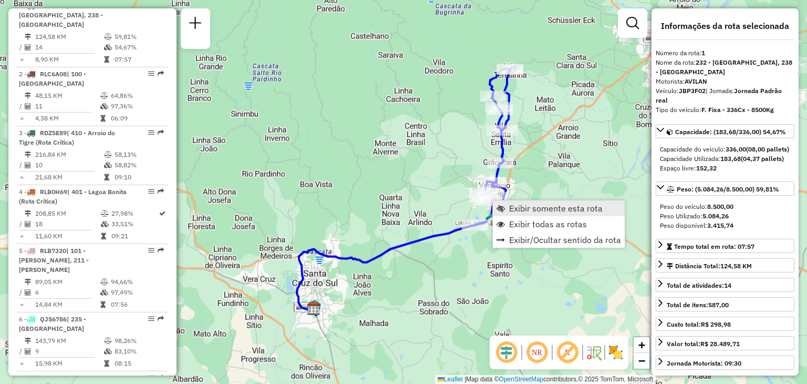
click at [511, 211] on span "Exibir somente esta rota" at bounding box center [556, 208] width 94 height 8
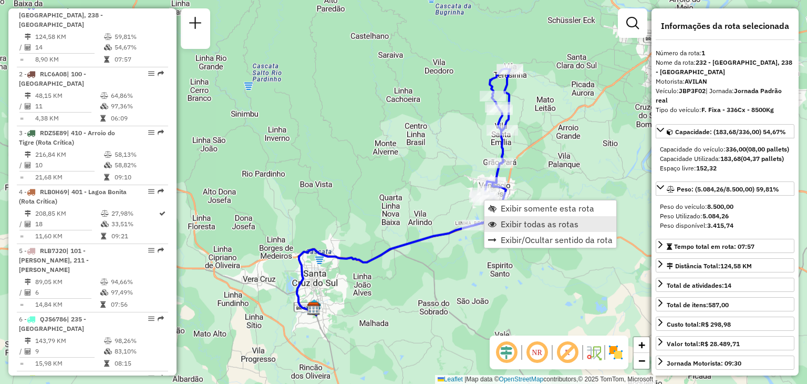
click at [510, 224] on span "Exibir todas as rotas" at bounding box center [540, 224] width 78 height 8
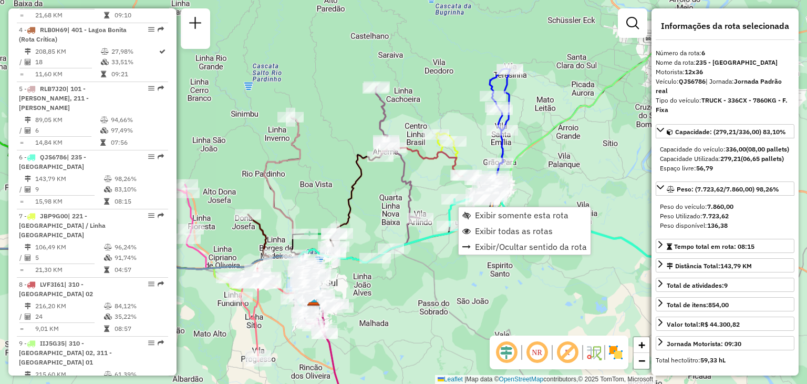
scroll to position [715, 0]
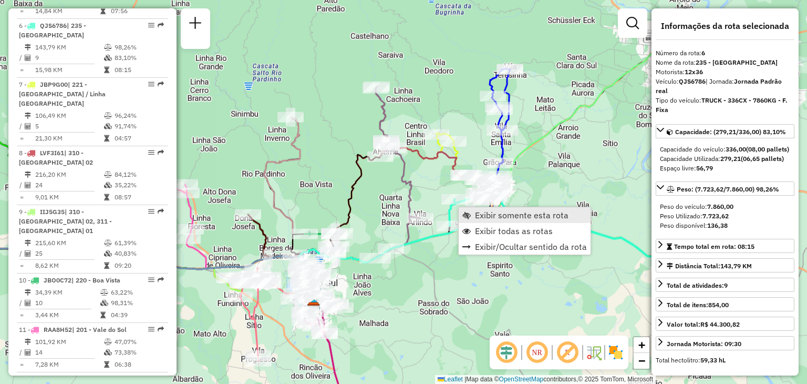
click at [475, 212] on link "Exibir somente esta rota" at bounding box center [525, 215] width 132 height 16
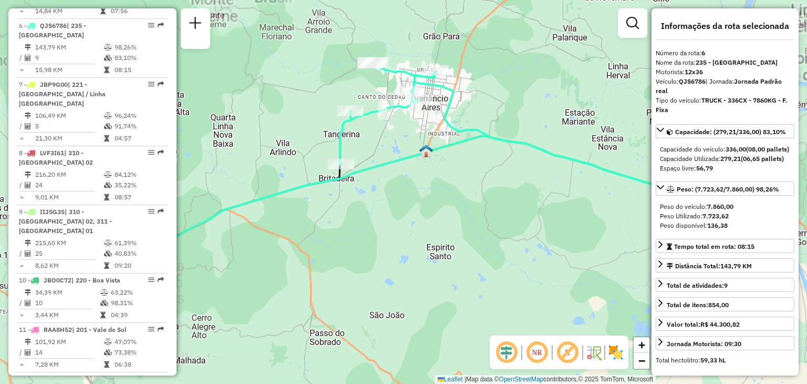
drag, startPoint x: 428, startPoint y: 184, endPoint x: 430, endPoint y: 214, distance: 30.0
click at [433, 222] on div "Janela de atendimento Grade de atendimento Capacidade Transportadoras Veículos …" at bounding box center [403, 192] width 807 height 384
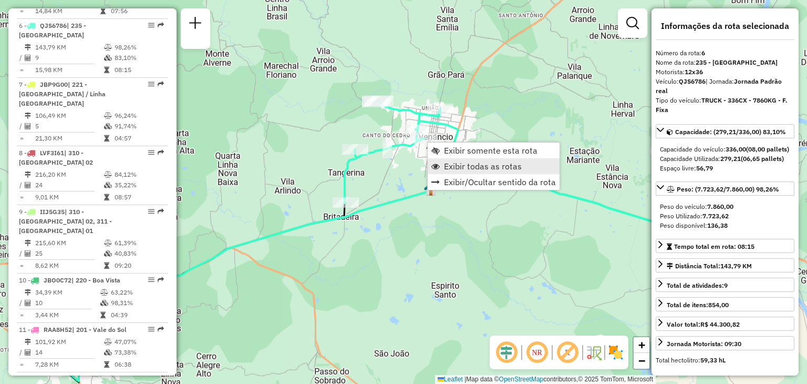
click at [452, 166] on span "Exibir todas as rotas" at bounding box center [483, 166] width 78 height 8
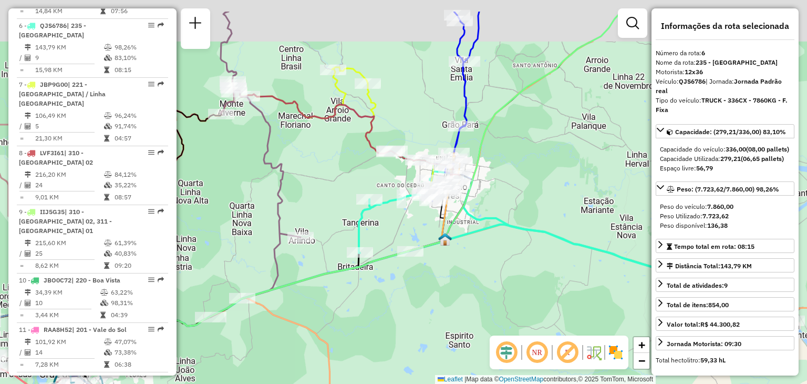
drag, startPoint x: 429, startPoint y: 206, endPoint x: 441, endPoint y: 236, distance: 32.8
click at [441, 236] on img at bounding box center [445, 239] width 14 height 14
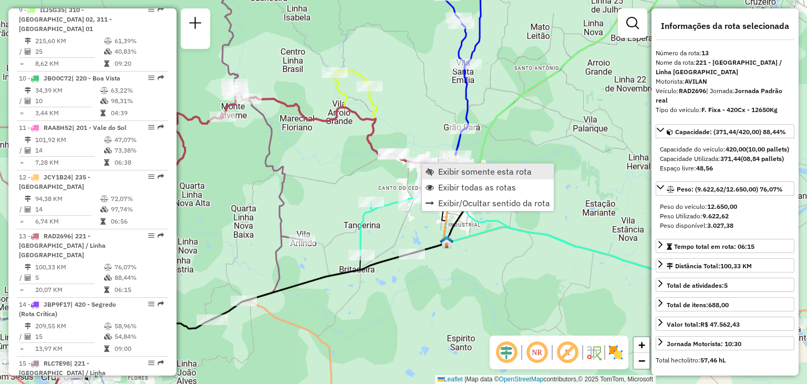
scroll to position [1117, 0]
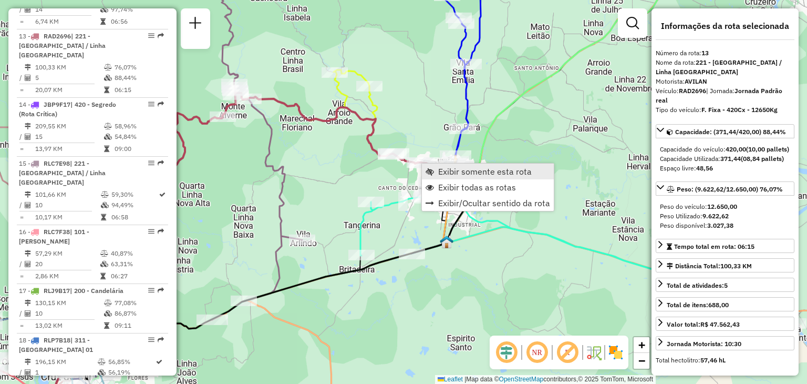
click at [441, 172] on span "Exibir somente esta rota" at bounding box center [485, 171] width 94 height 8
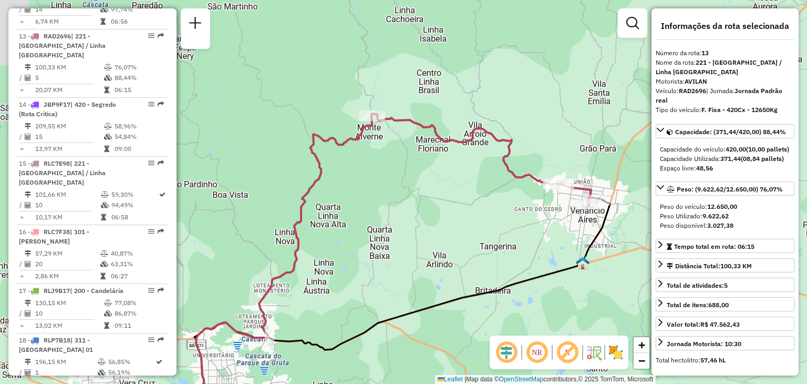
drag, startPoint x: 373, startPoint y: 155, endPoint x: 371, endPoint y: 247, distance: 92.0
click at [371, 247] on div "Janela de atendimento Grade de atendimento Capacidade Transportadoras Veículos …" at bounding box center [403, 192] width 807 height 384
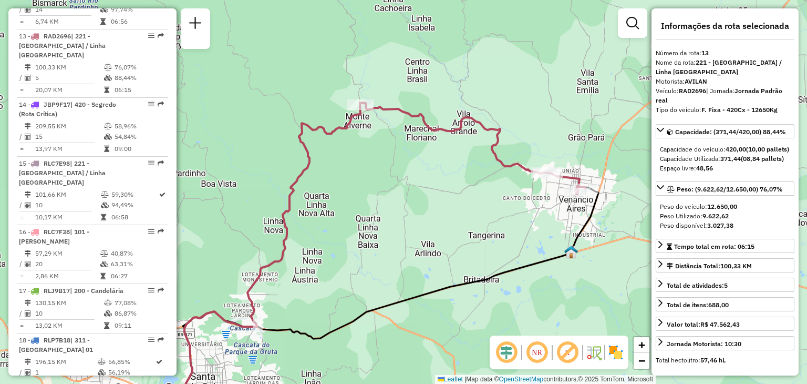
drag, startPoint x: 398, startPoint y: 186, endPoint x: 392, endPoint y: 182, distance: 7.2
click at [392, 182] on div "Janela de atendimento Grade de atendimento Capacidade Transportadoras Veículos …" at bounding box center [403, 192] width 807 height 384
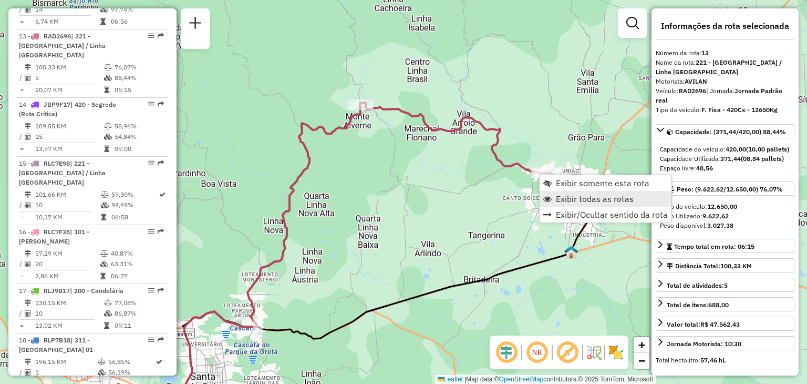
click at [560, 201] on span "Exibir todas as rotas" at bounding box center [595, 199] width 78 height 8
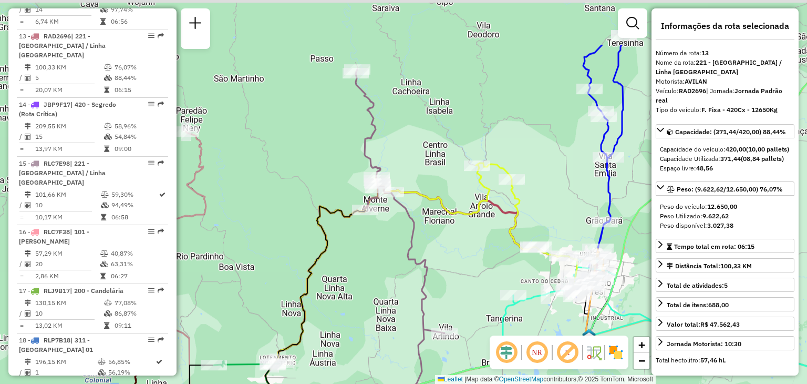
drag, startPoint x: 409, startPoint y: 157, endPoint x: 469, endPoint y: 204, distance: 77.1
click at [428, 240] on div "Janela de atendimento Grade de atendimento Capacidade Transportadoras Veículos …" at bounding box center [403, 192] width 807 height 384
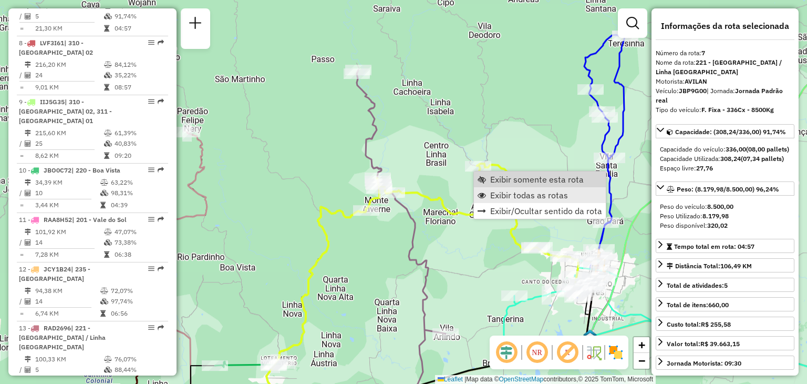
scroll to position [774, 0]
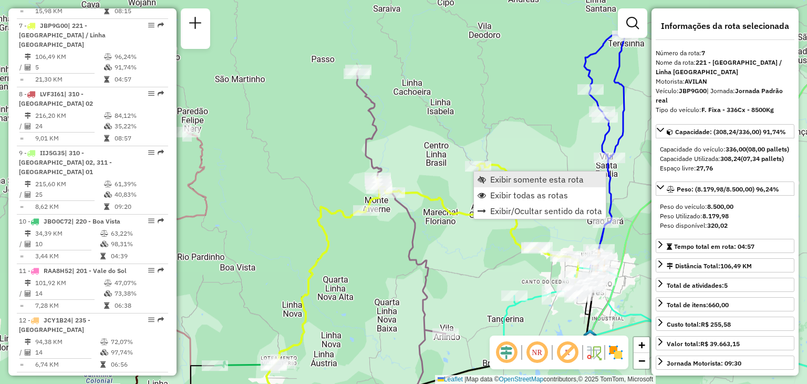
click at [509, 182] on span "Exibir somente esta rota" at bounding box center [537, 179] width 94 height 8
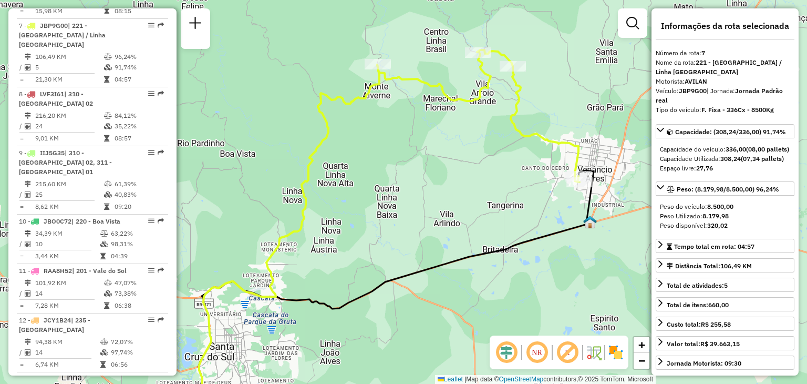
drag, startPoint x: 519, startPoint y: 151, endPoint x: 511, endPoint y: 192, distance: 41.1
click at [511, 192] on div "Janela de atendimento Grade de atendimento Capacidade Transportadoras Veículos …" at bounding box center [403, 192] width 807 height 384
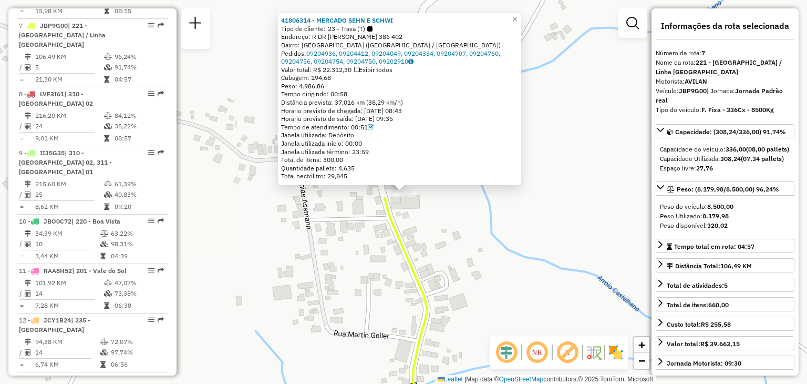
click at [480, 250] on div "41806314 - MERCADO SEHN E SCHWI Tipo de cliente: 23 - Trava (T) Endereço: R DR …" at bounding box center [403, 192] width 807 height 384
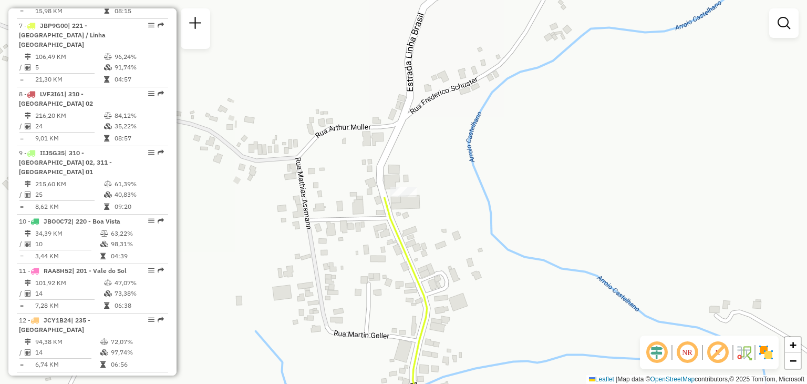
drag, startPoint x: 519, startPoint y: 244, endPoint x: 508, endPoint y: 239, distance: 12.5
click at [511, 240] on div "Janela de atendimento Grade de atendimento Capacidade Transportadoras Veículos …" at bounding box center [403, 192] width 807 height 384
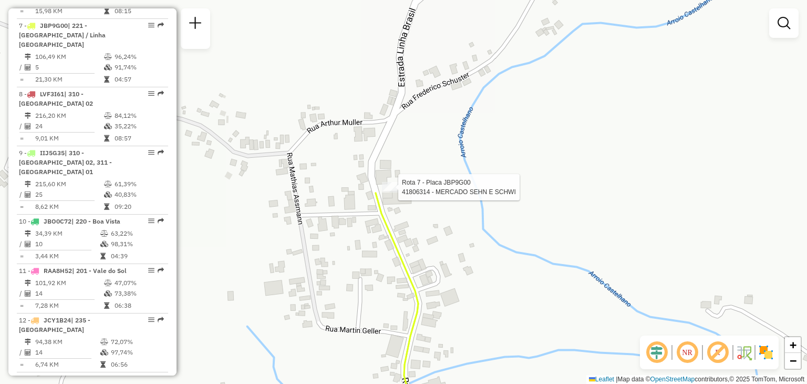
select select "**********"
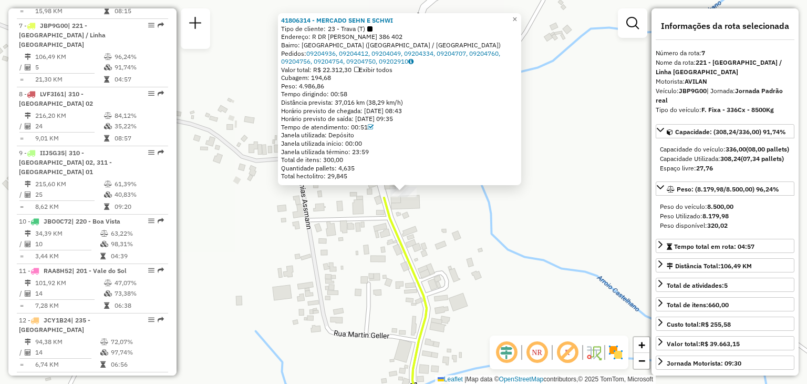
click at [494, 266] on div "41806314 - MERCADO SEHN E SCHWI Tipo de cliente: 23 - Trava (T) Endereço: R DR …" at bounding box center [403, 192] width 807 height 384
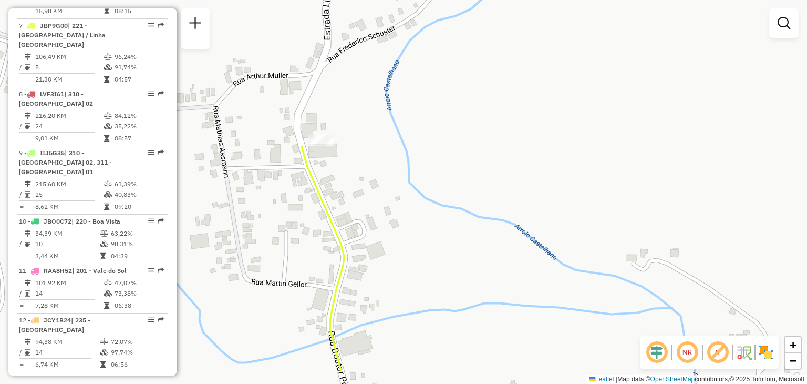
drag, startPoint x: 546, startPoint y: 265, endPoint x: 456, endPoint y: 209, distance: 106.0
click at [458, 211] on div "Janela de atendimento Grade de atendimento Capacidade Transportadoras Veículos …" at bounding box center [403, 192] width 807 height 384
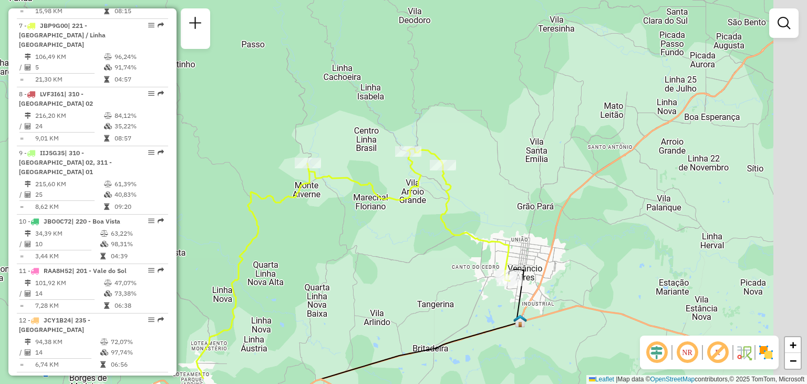
drag, startPoint x: 519, startPoint y: 261, endPoint x: 385, endPoint y: 207, distance: 144.8
click at [380, 217] on div "Janela de atendimento Grade de atendimento Capacidade Transportadoras Veículos …" at bounding box center [403, 192] width 807 height 384
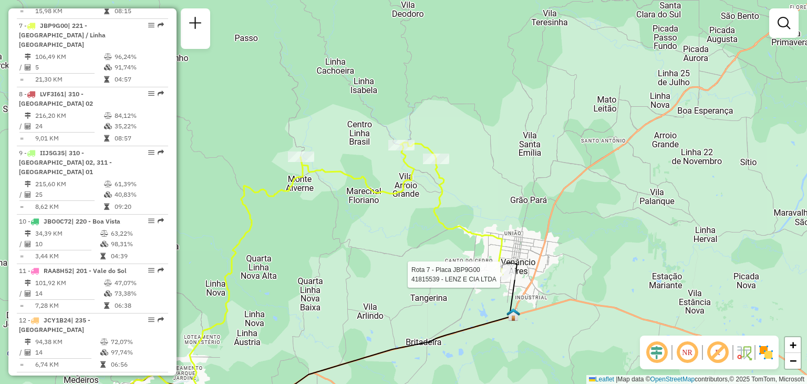
click at [504, 280] on div at bounding box center [503, 274] width 26 height 11
select select "**********"
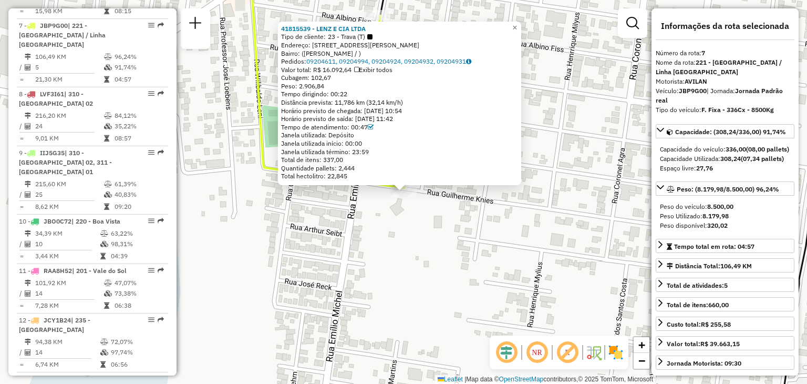
click at [446, 233] on div "41815539 - LENZ E CIA LTDA Tipo de cliente: 23 - Trava (T) Endereço: [STREET_AD…" at bounding box center [403, 192] width 807 height 384
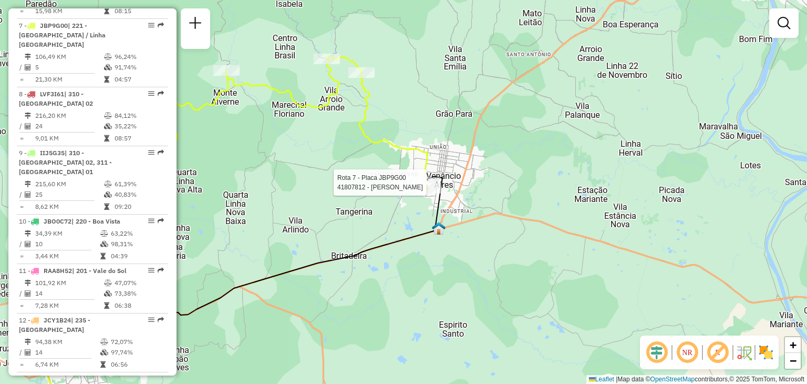
select select "**********"
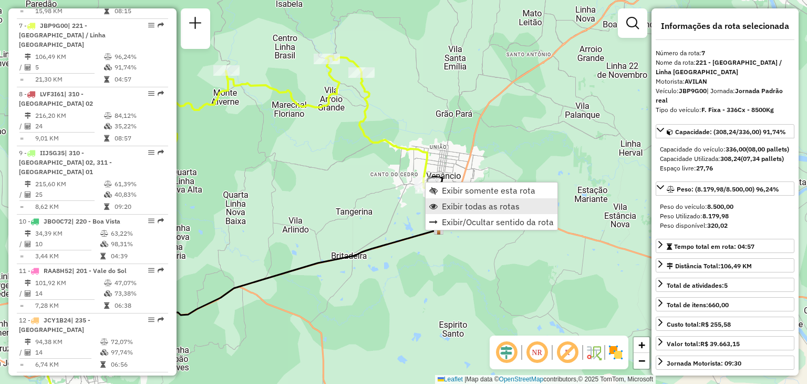
click at [458, 206] on span "Exibir todas as rotas" at bounding box center [481, 206] width 78 height 8
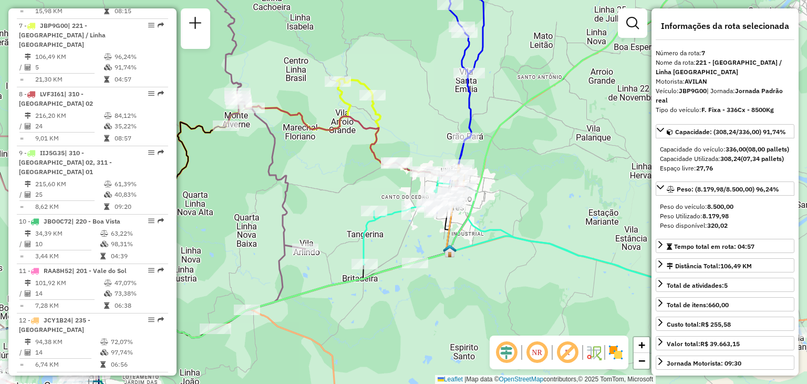
drag, startPoint x: 300, startPoint y: 171, endPoint x: 355, endPoint y: 229, distance: 79.9
click at [355, 229] on div "Janela de atendimento Grade de atendimento Capacidade Transportadoras Veículos …" at bounding box center [403, 192] width 807 height 384
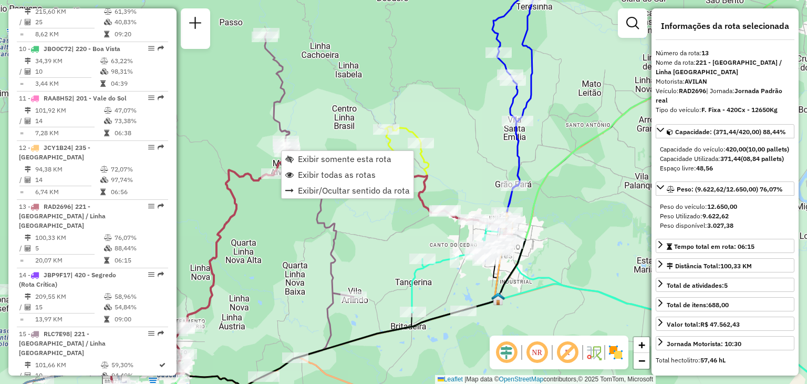
scroll to position [1117, 0]
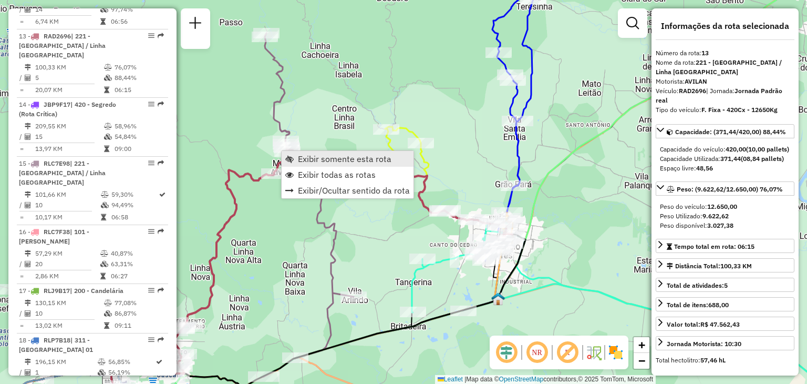
click at [299, 165] on link "Exibir somente esta rota" at bounding box center [348, 159] width 132 height 16
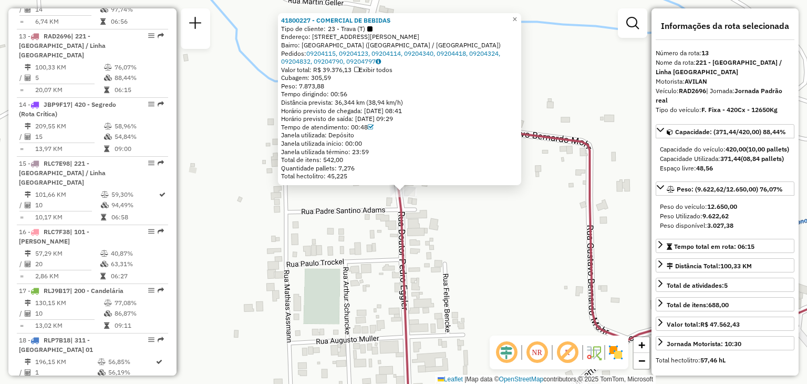
click at [462, 234] on div "41800227 - COMERCIAL DE BEBIDAS Tipo de cliente: 23 - Trava (T) Endereço: [STRE…" at bounding box center [403, 192] width 807 height 384
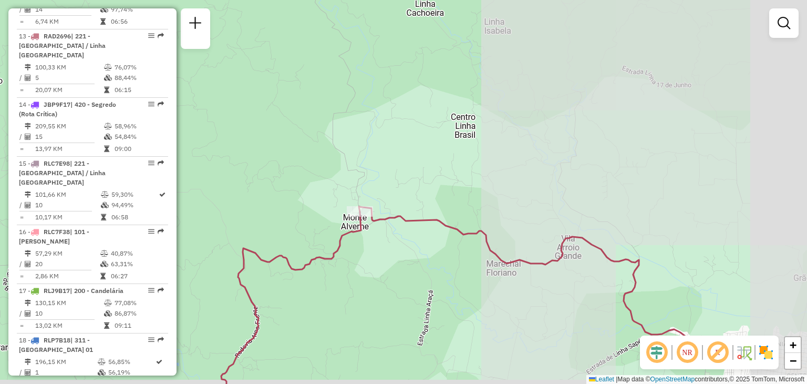
drag, startPoint x: 519, startPoint y: 241, endPoint x: 463, endPoint y: 221, distance: 60.2
click at [407, 223] on div "Janela de atendimento Grade de atendimento Capacidade Transportadoras Veículos …" at bounding box center [403, 192] width 807 height 384
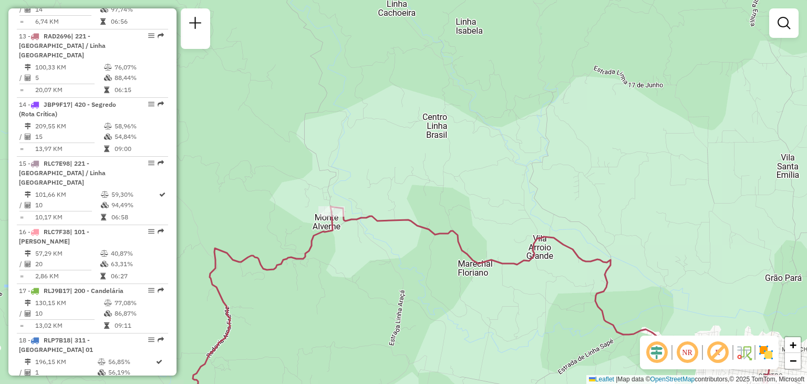
drag, startPoint x: 534, startPoint y: 231, endPoint x: 528, endPoint y: 234, distance: 7.1
click at [528, 234] on div "Janela de atendimento Grade de atendimento Capacidade Transportadoras Veículos …" at bounding box center [403, 192] width 807 height 384
drag, startPoint x: 513, startPoint y: 214, endPoint x: 458, endPoint y: 157, distance: 78.5
click at [458, 157] on div "Janela de atendimento Grade de atendimento Capacidade Transportadoras Veículos …" at bounding box center [403, 192] width 807 height 384
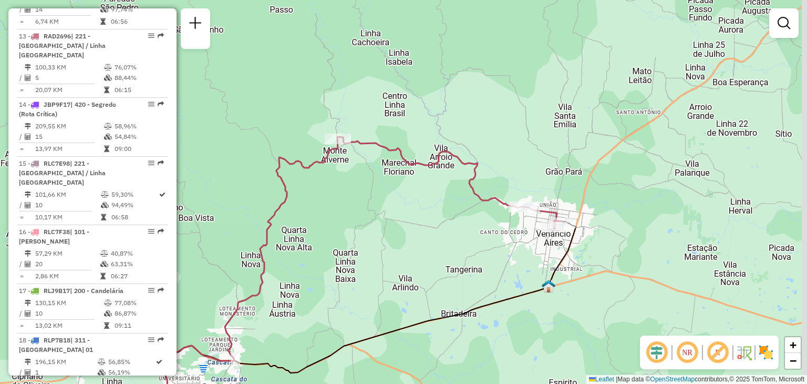
drag, startPoint x: 555, startPoint y: 206, endPoint x: 527, endPoint y: 190, distance: 32.0
click at [527, 190] on div "Janela de atendimento Grade de atendimento Capacidade Transportadoras Veículos …" at bounding box center [403, 192] width 807 height 384
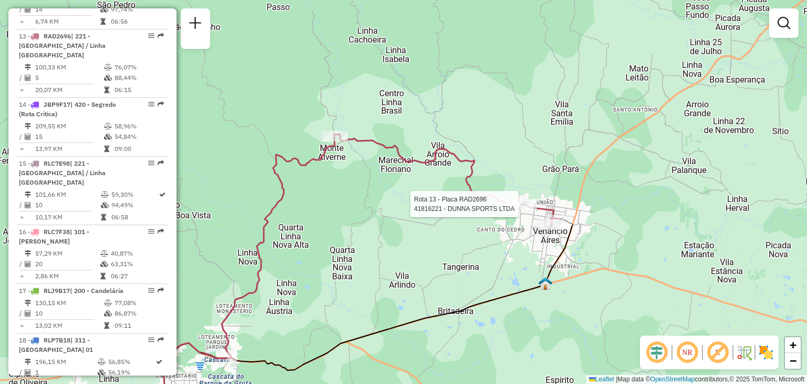
select select "**********"
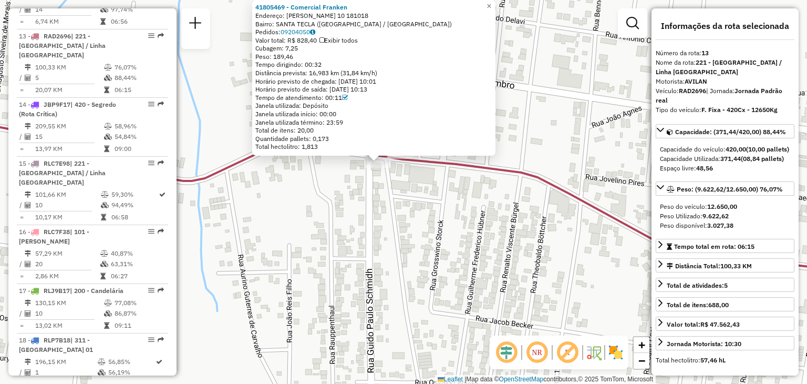
drag, startPoint x: 460, startPoint y: 263, endPoint x: 443, endPoint y: 225, distance: 42.3
click at [434, 231] on div "41805469 - Comercial Franken Endereço: [PERSON_NAME] 10 181018 Bairro: [GEOGRAP…" at bounding box center [403, 192] width 807 height 384
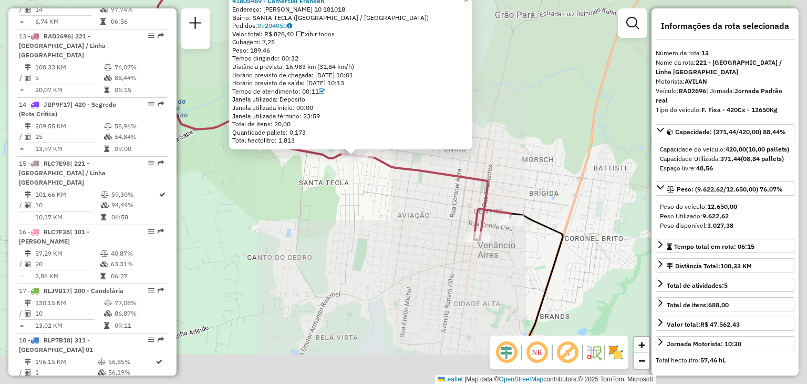
drag, startPoint x: 540, startPoint y: 249, endPoint x: 453, endPoint y: 190, distance: 106.0
click at [453, 190] on div "41805469 - Comercial Franken Endereço: [PERSON_NAME] 10 181018 Bairro: [GEOGRAP…" at bounding box center [403, 192] width 807 height 384
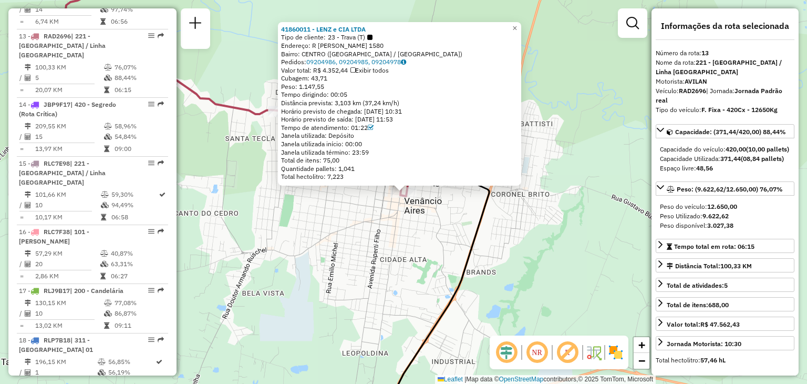
click at [432, 218] on div "41860011 - LENZ e CIA LTDA Tipo de cliente: 23 - Trava (T) Endereço: R [PERSON_…" at bounding box center [403, 192] width 807 height 384
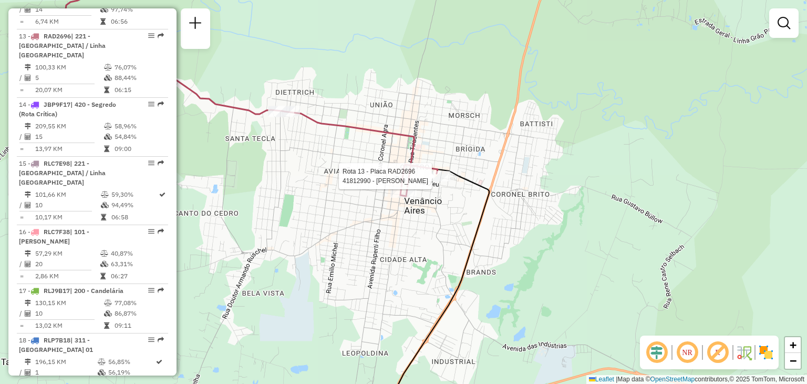
select select "**********"
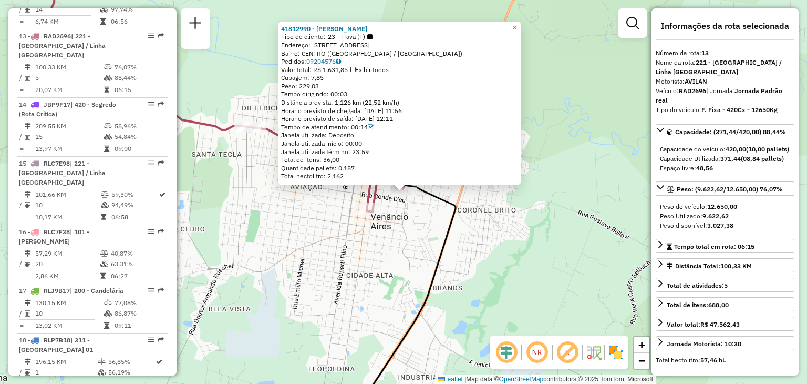
click at [336, 268] on div "41812990 - [PERSON_NAME] Tipo de cliente: 23 - Trava (T) Endereço: [STREET_ADDR…" at bounding box center [403, 192] width 807 height 384
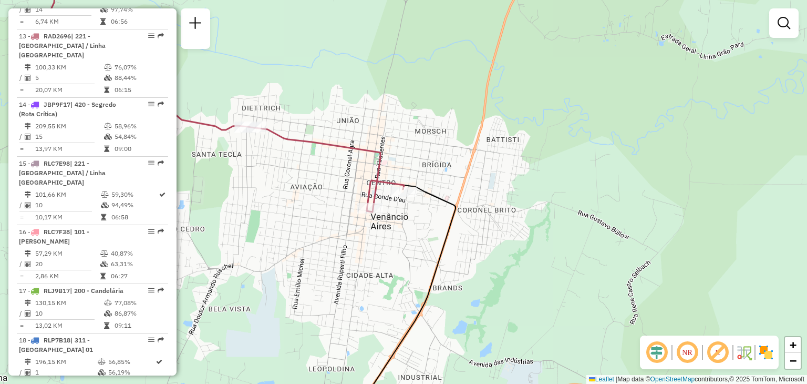
drag, startPoint x: 315, startPoint y: 244, endPoint x: 337, endPoint y: 218, distance: 34.7
click at [337, 218] on div "Janela de atendimento Grade de atendimento Capacidade Transportadoras Veículos …" at bounding box center [403, 192] width 807 height 384
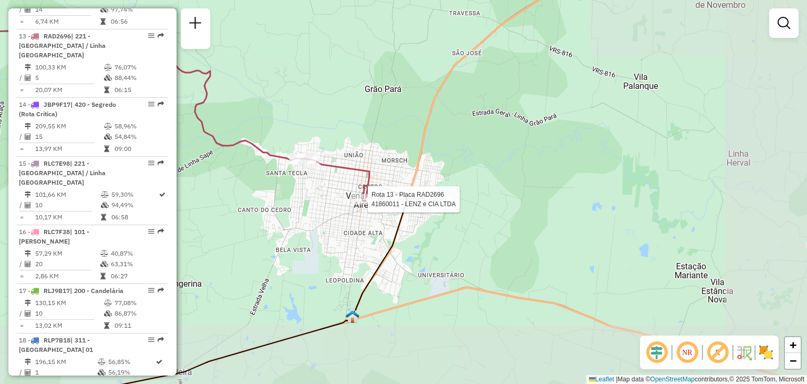
select select "**********"
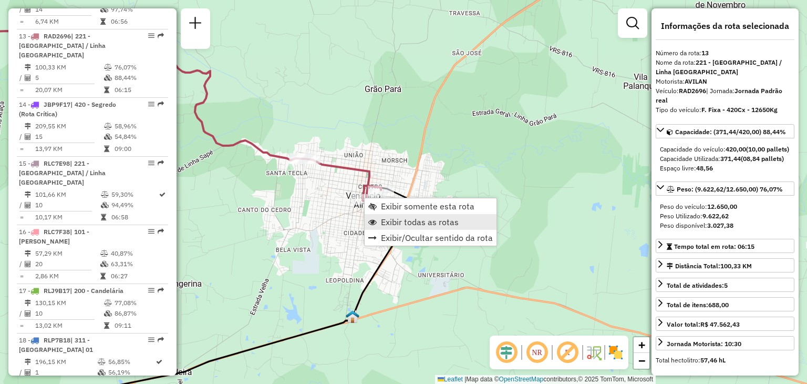
click at [391, 219] on span "Exibir todas as rotas" at bounding box center [420, 222] width 78 height 8
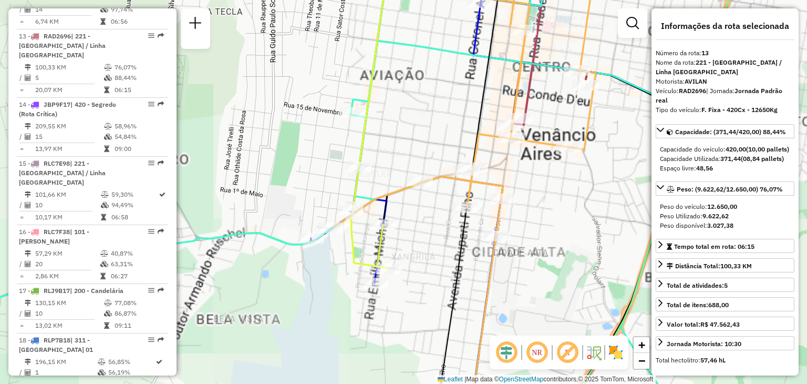
drag, startPoint x: 280, startPoint y: 194, endPoint x: 421, endPoint y: 247, distance: 150.4
click at [421, 247] on div "Janela de atendimento Grade de atendimento Capacidade Transportadoras Veículos …" at bounding box center [403, 192] width 807 height 384
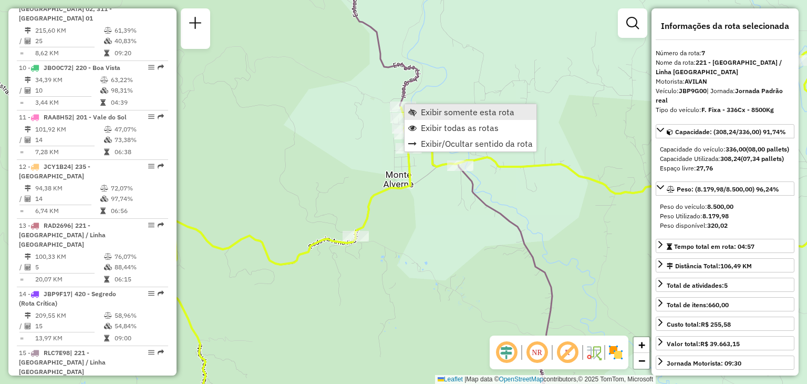
scroll to position [774, 0]
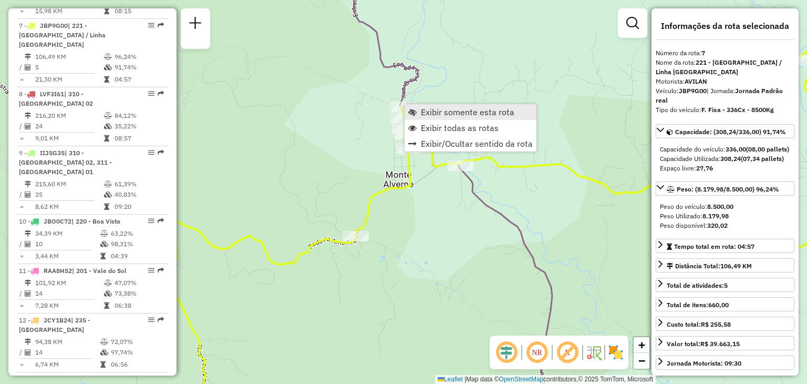
click at [430, 118] on link "Exibir somente esta rota" at bounding box center [471, 112] width 132 height 16
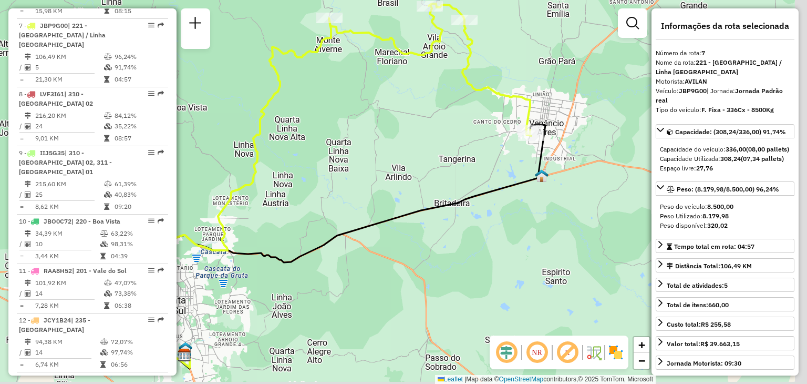
drag, startPoint x: 486, startPoint y: 188, endPoint x: 475, endPoint y: 191, distance: 11.5
click at [463, 210] on icon at bounding box center [347, 246] width 395 height 244
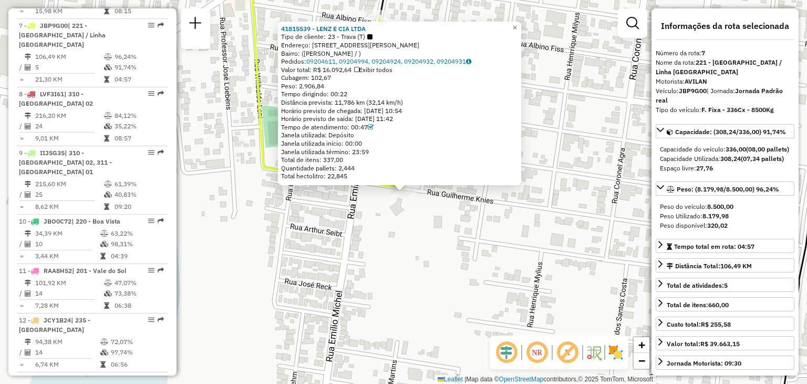
click at [371, 236] on div "41815539 - LENZ E CIA LTDA Tipo de cliente: 23 - Trava (T) Endereço: [STREET_AD…" at bounding box center [403, 192] width 807 height 384
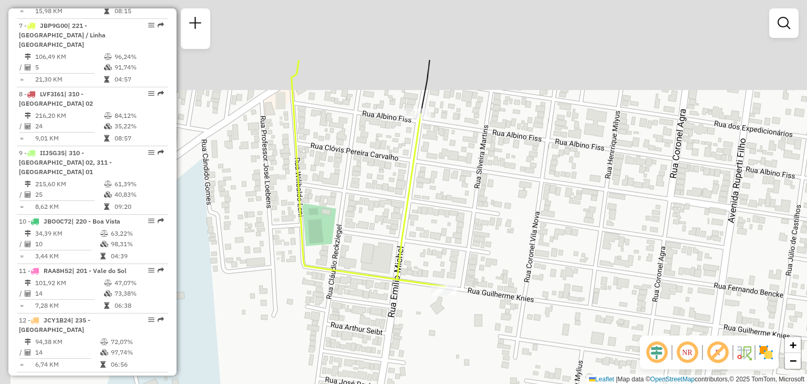
drag, startPoint x: 411, startPoint y: 146, endPoint x: 431, endPoint y: 204, distance: 61.8
click at [431, 204] on div "Janela de atendimento Grade de atendimento Capacidade Transportadoras Veículos …" at bounding box center [403, 192] width 807 height 384
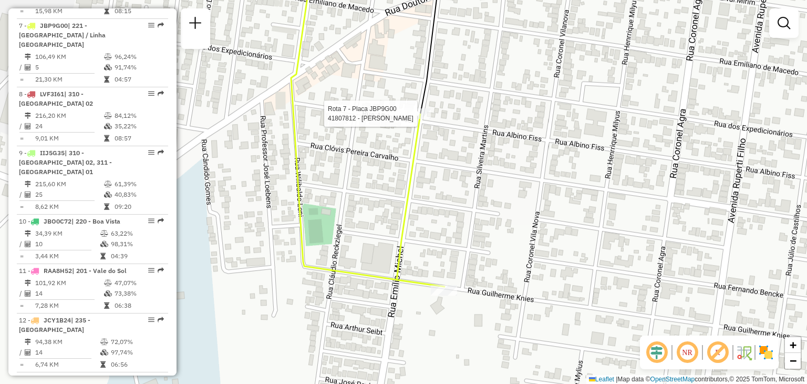
select select "**********"
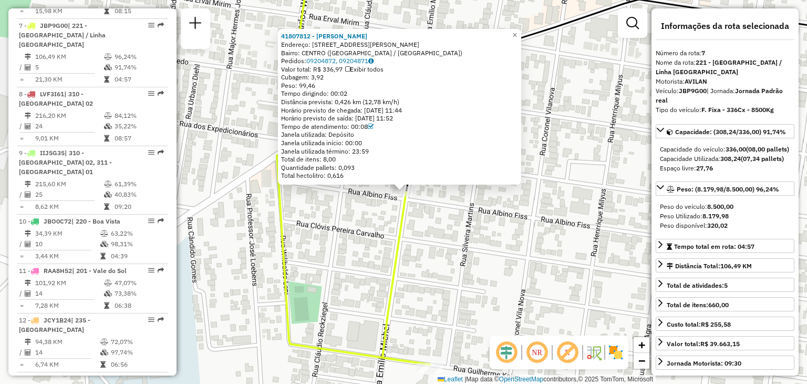
click at [451, 244] on div "41807812 - [PERSON_NAME]: R [PERSON_NAME] 2535 Bairro: CENTRO ([GEOGRAPHIC_DATA…" at bounding box center [403, 192] width 807 height 384
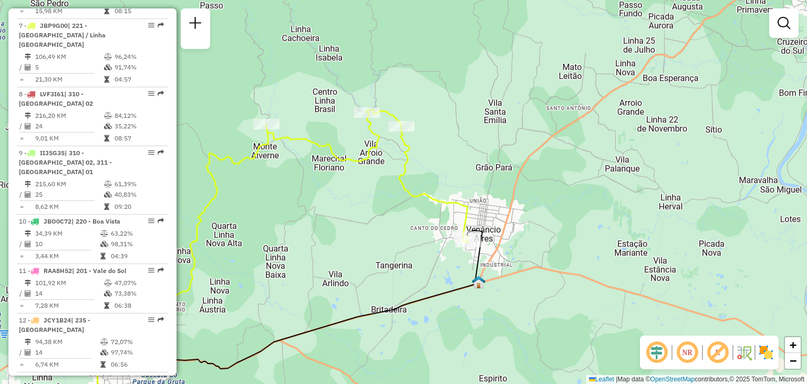
click at [357, 166] on icon at bounding box center [367, 176] width 202 height 132
